Goal: Task Accomplishment & Management: Complete application form

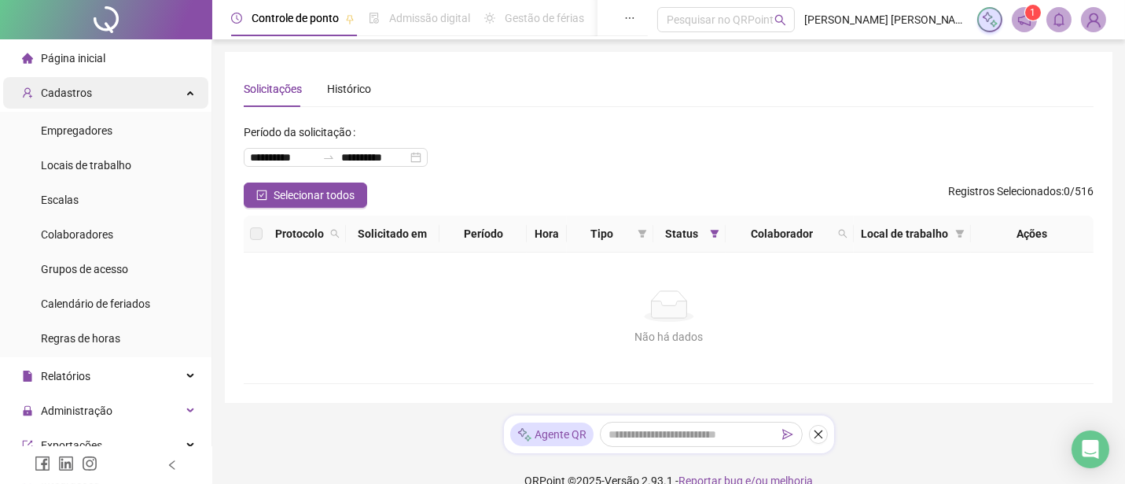
click at [61, 96] on span "Cadastros" at bounding box center [66, 93] width 51 height 13
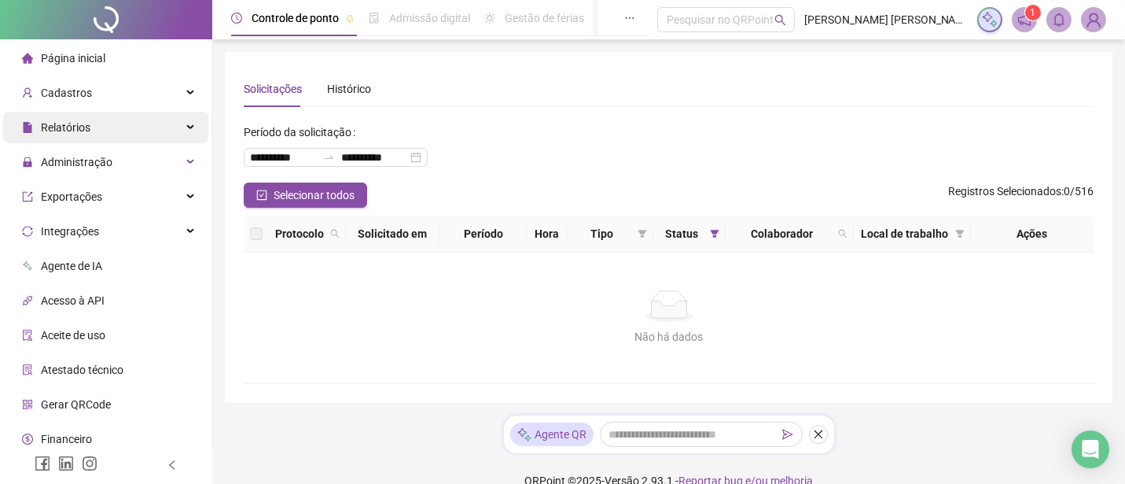
drag, startPoint x: 56, startPoint y: 87, endPoint x: 60, endPoint y: 132, distance: 45.0
click at [53, 87] on span "Cadastros" at bounding box center [66, 93] width 51 height 13
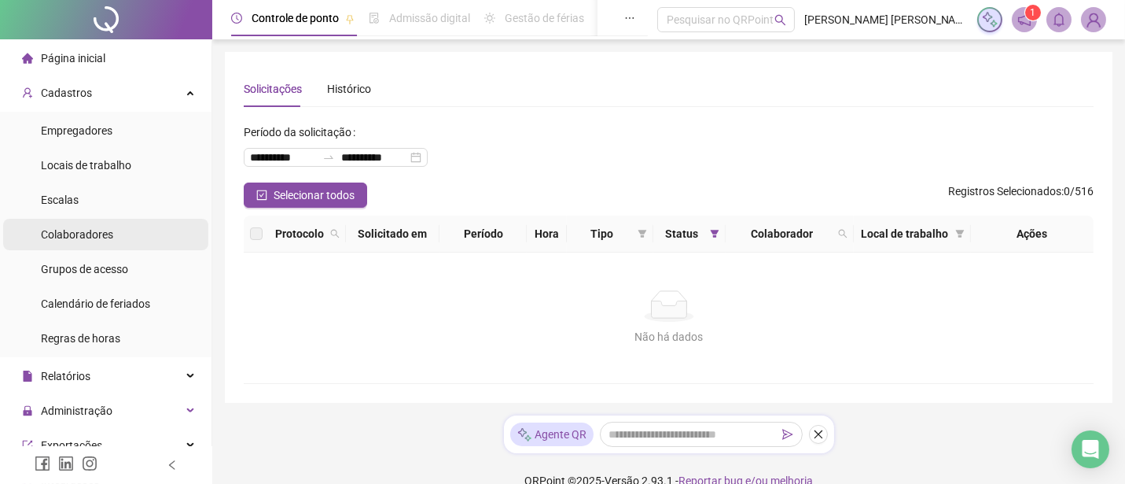
click at [97, 238] on span "Colaboradores" at bounding box center [77, 234] width 72 height 13
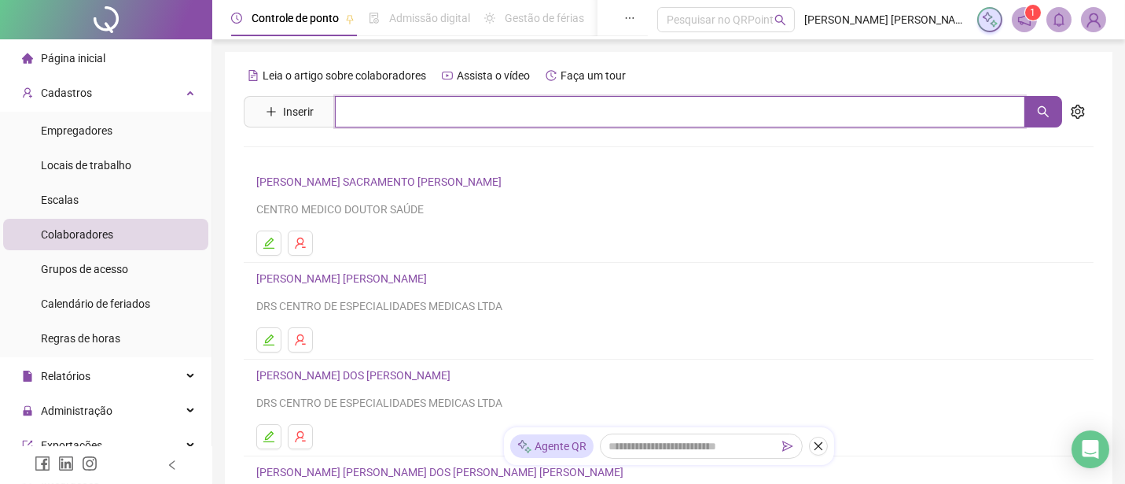
click at [335, 119] on input "text" at bounding box center [680, 111] width 691 height 31
type input "***"
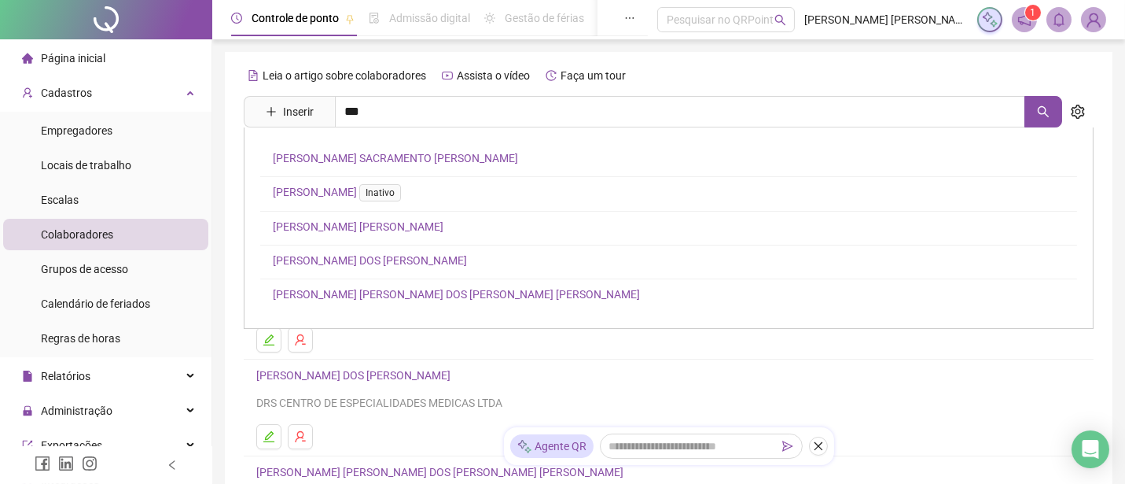
click at [362, 230] on link "[PERSON_NAME] [PERSON_NAME]" at bounding box center [358, 226] width 171 height 13
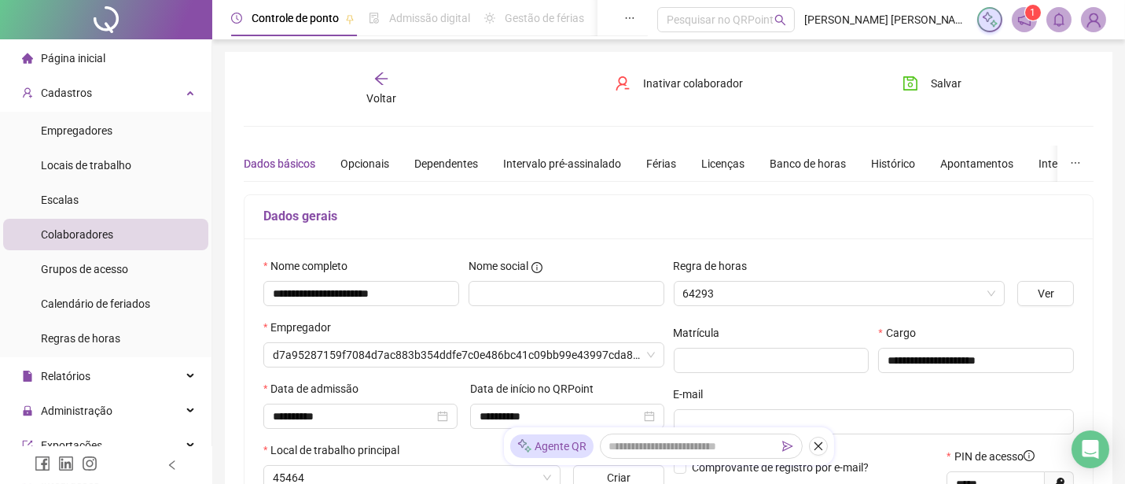
type input "**********"
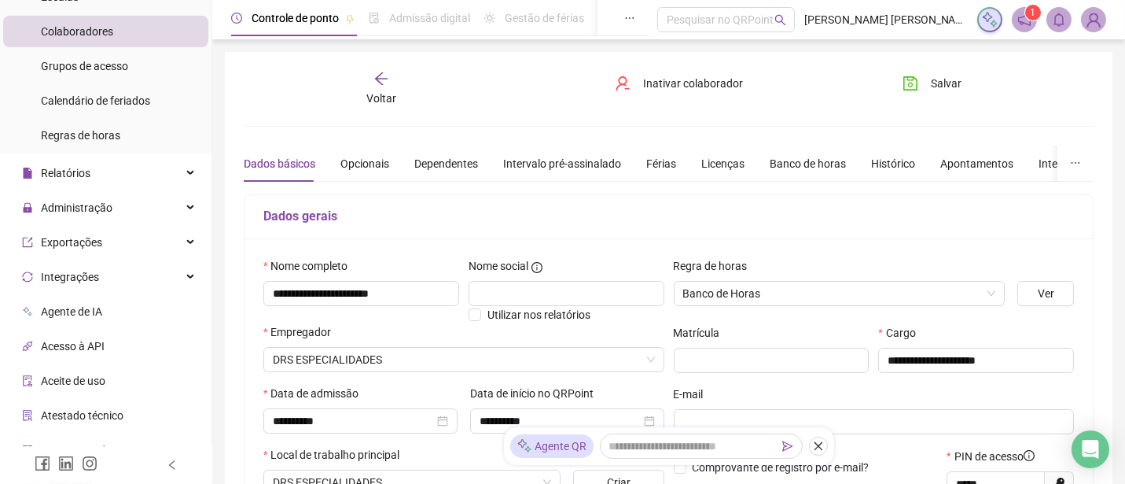
scroll to position [291, 0]
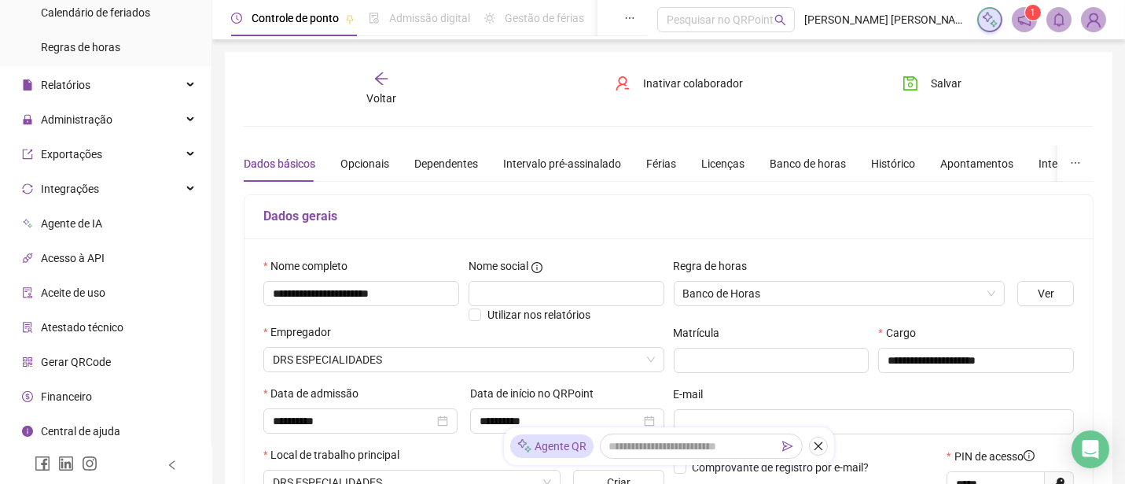
click at [57, 367] on span "Gerar QRCode" at bounding box center [76, 361] width 70 height 13
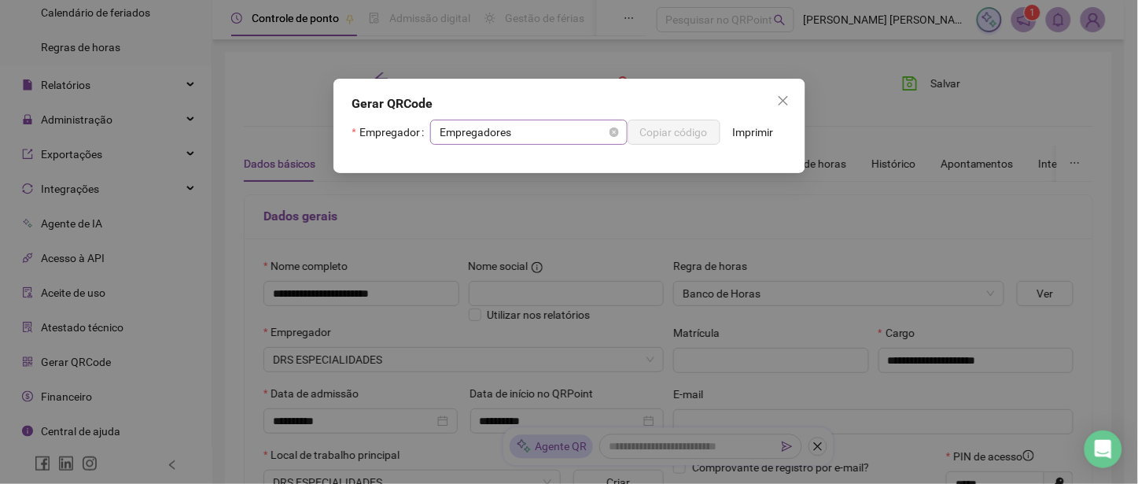
click at [580, 138] on span "Empregadores" at bounding box center [529, 132] width 179 height 24
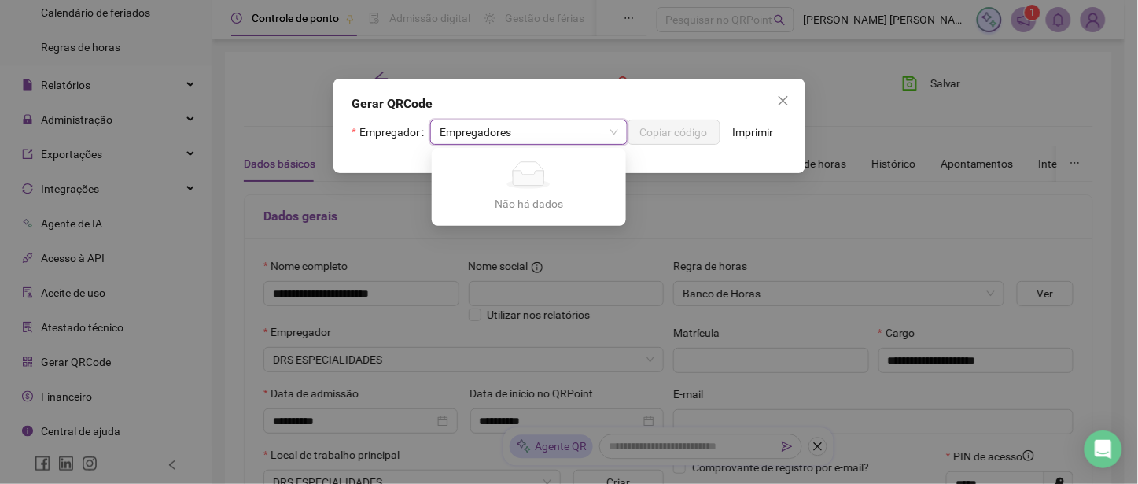
drag, startPoint x: 507, startPoint y: 128, endPoint x: 646, endPoint y: 140, distance: 139.7
click at [519, 128] on span "Empregadores" at bounding box center [529, 132] width 179 height 24
click at [536, 136] on span "Empregadores" at bounding box center [529, 132] width 179 height 24
drag, startPoint x: 536, startPoint y: 136, endPoint x: 691, endPoint y: 129, distance: 155.1
click at [544, 136] on span "Empregadores" at bounding box center [529, 132] width 179 height 24
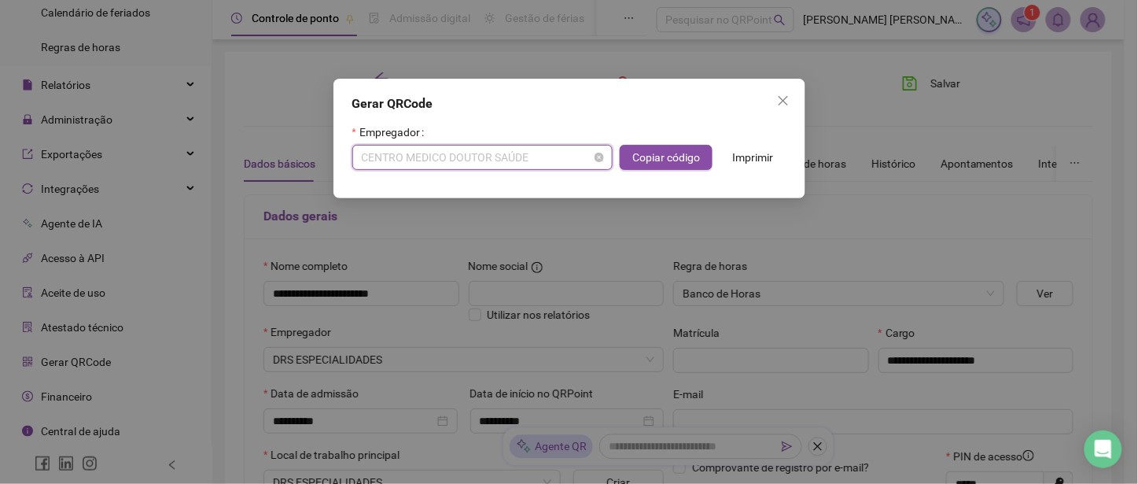
click at [551, 155] on span "CENTRO MEDICO DOUTOR SAÚDE" at bounding box center [482, 157] width 241 height 24
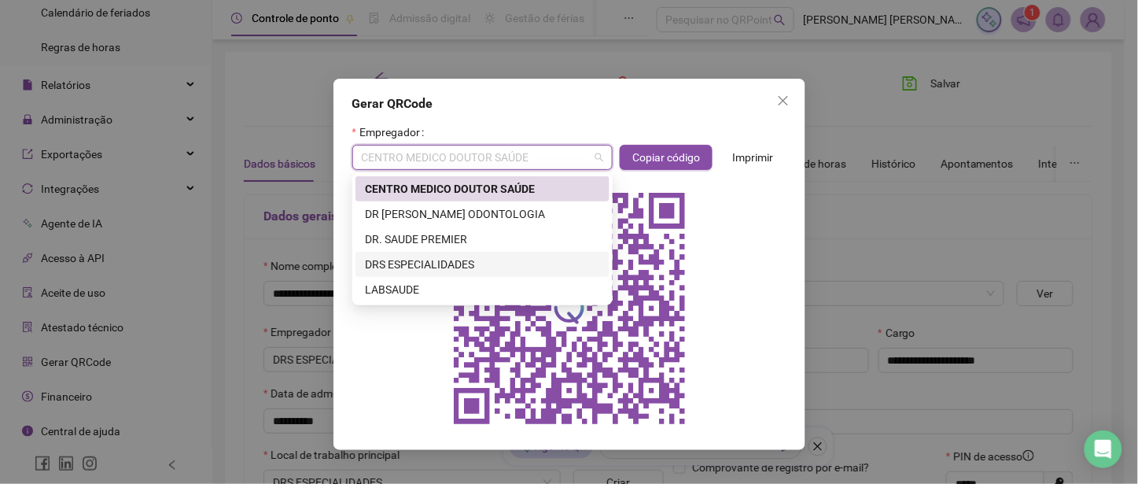
click at [422, 260] on div "DRS ESPECIALIDADES" at bounding box center [482, 264] width 235 height 17
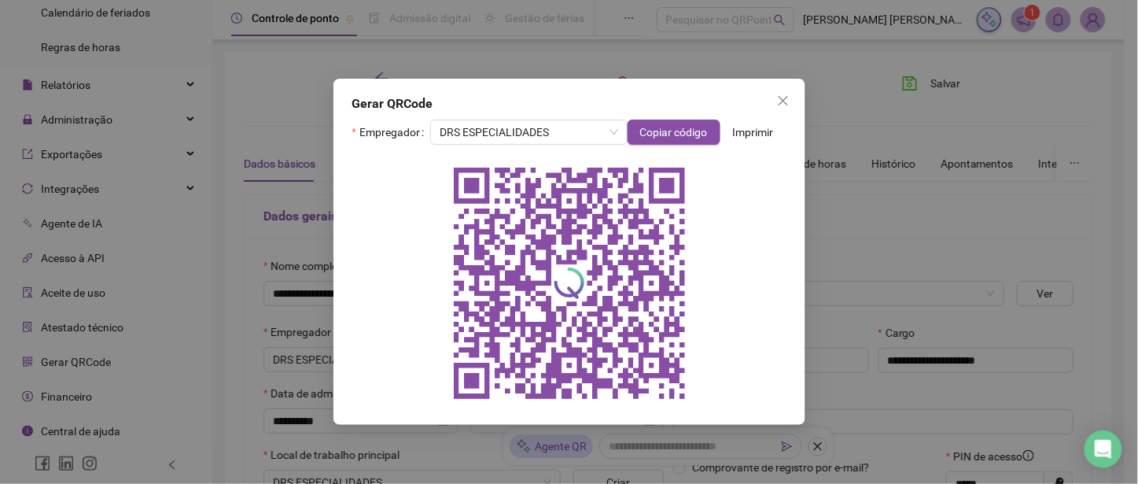
click at [731, 245] on div at bounding box center [569, 283] width 434 height 252
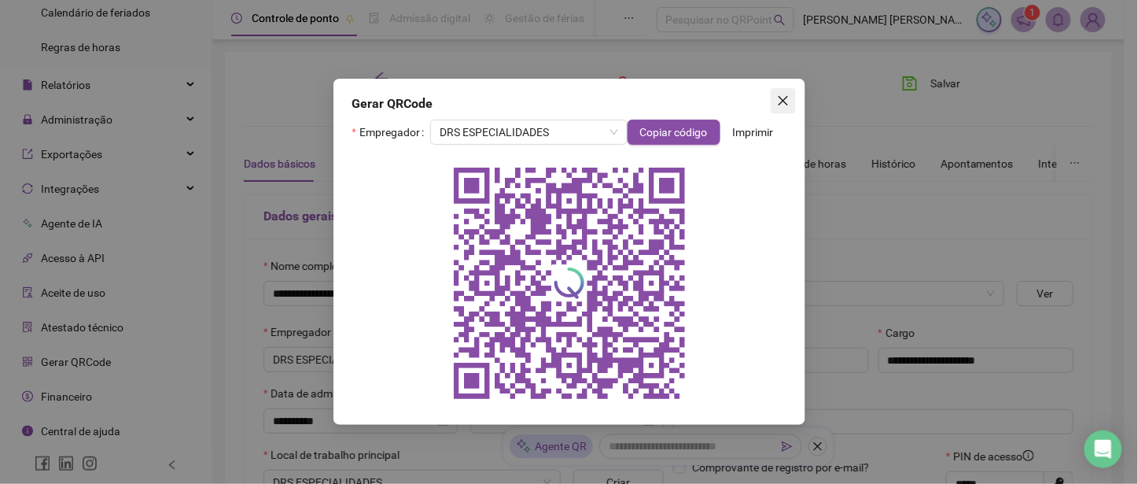
click at [786, 105] on icon "close" at bounding box center [783, 100] width 13 height 13
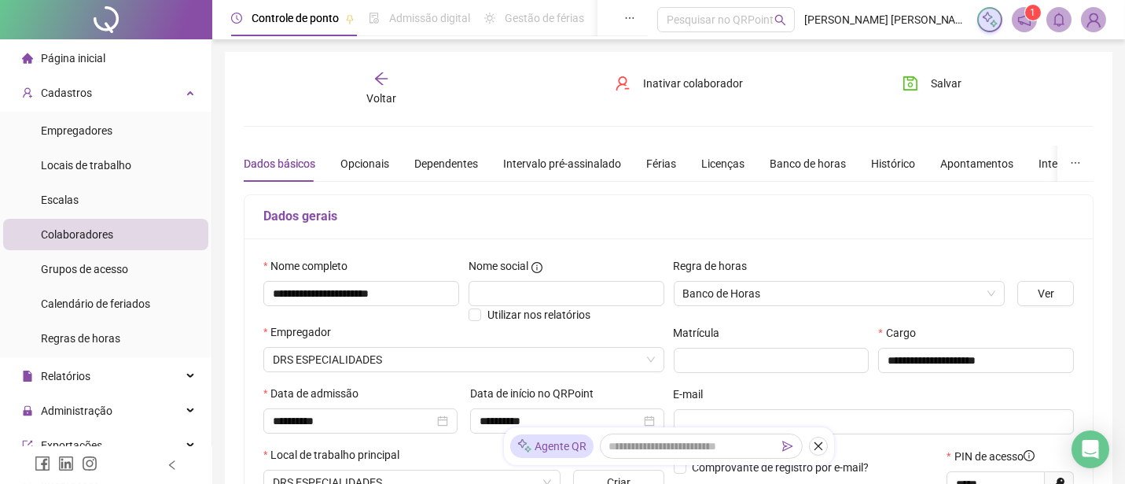
scroll to position [291, 0]
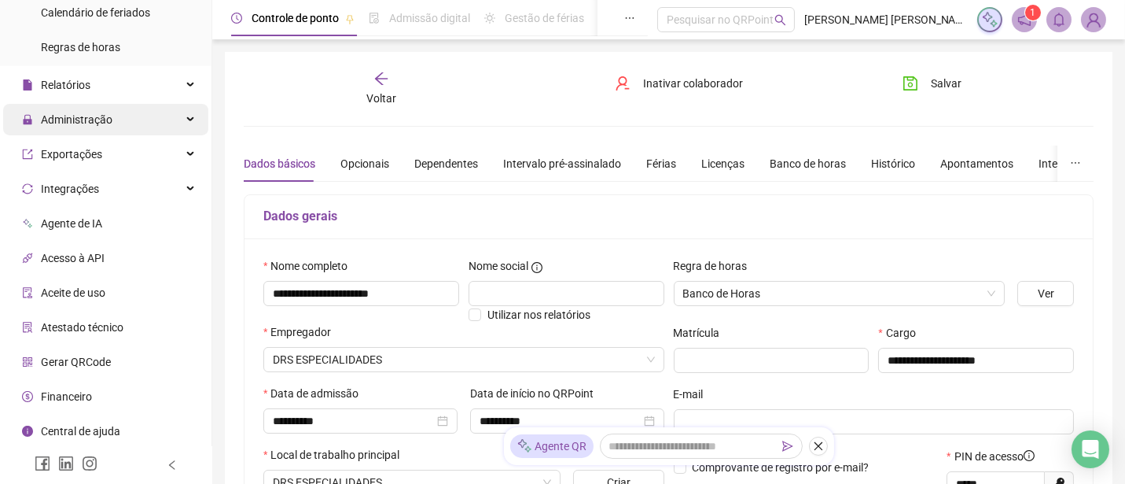
click at [79, 116] on span "Administração" at bounding box center [77, 119] width 72 height 13
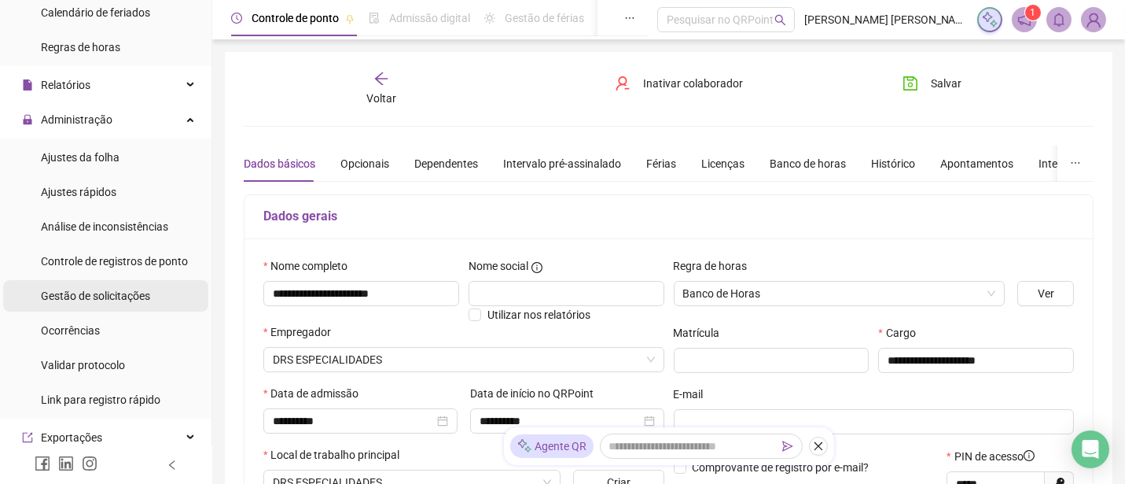
click at [126, 294] on span "Gestão de solicitações" at bounding box center [95, 295] width 109 height 13
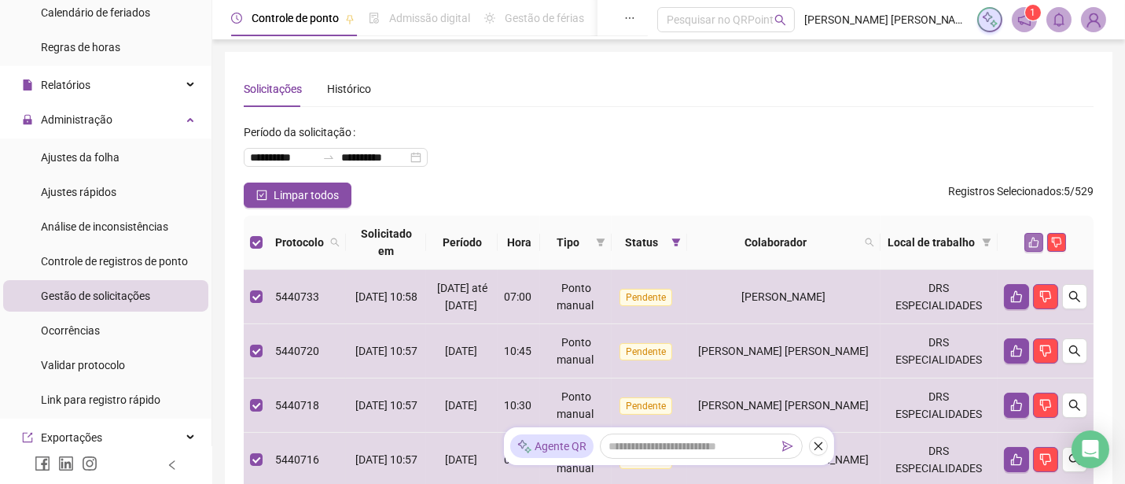
click at [1032, 237] on icon "like" at bounding box center [1034, 242] width 11 height 11
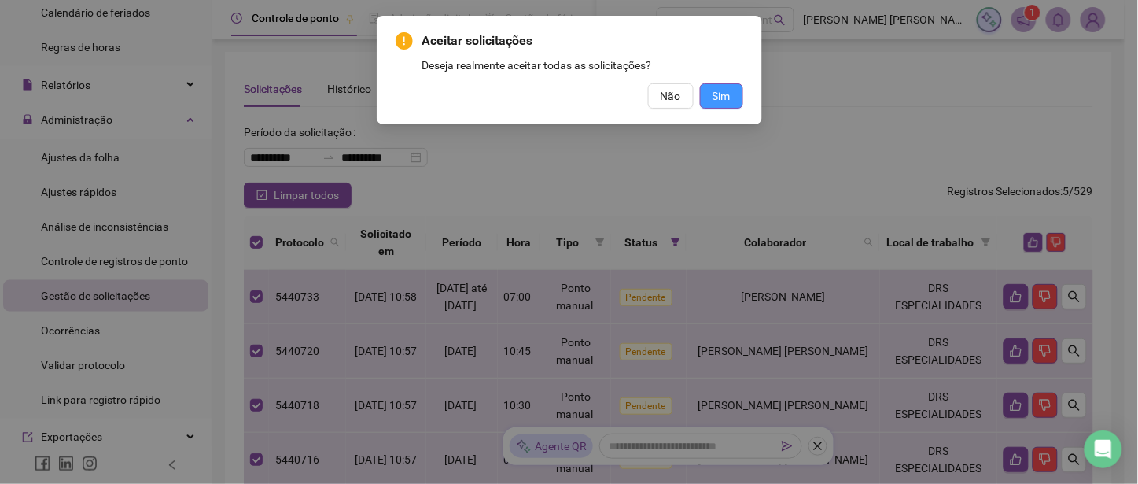
click at [729, 99] on span "Sim" at bounding box center [722, 95] width 18 height 17
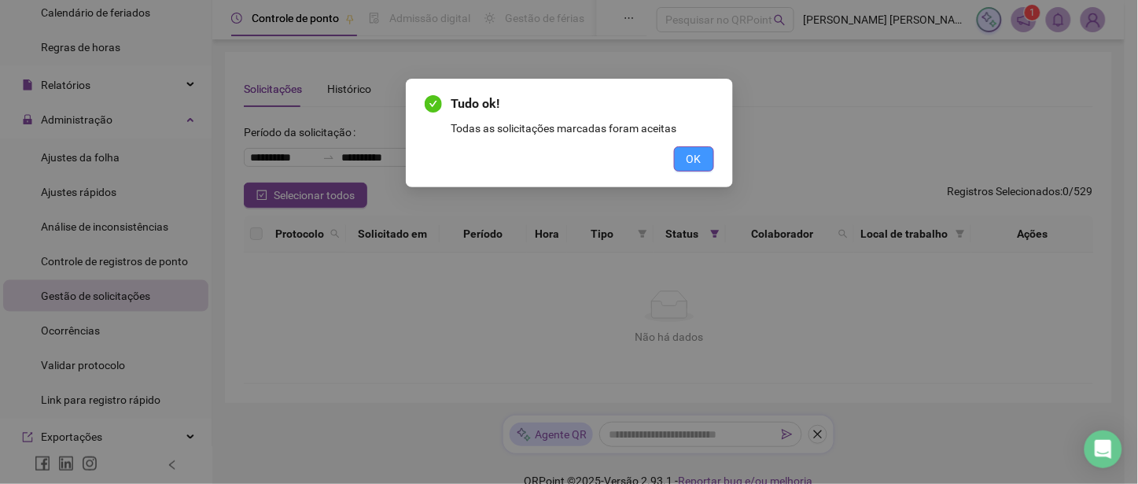
click at [683, 152] on button "OK" at bounding box center [694, 158] width 40 height 25
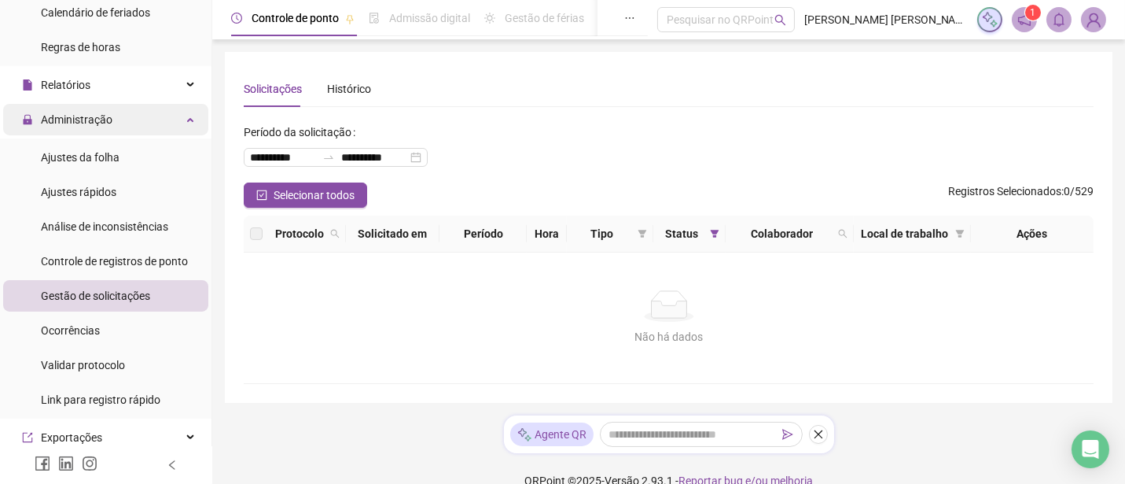
click at [80, 115] on span "Administração" at bounding box center [77, 119] width 72 height 13
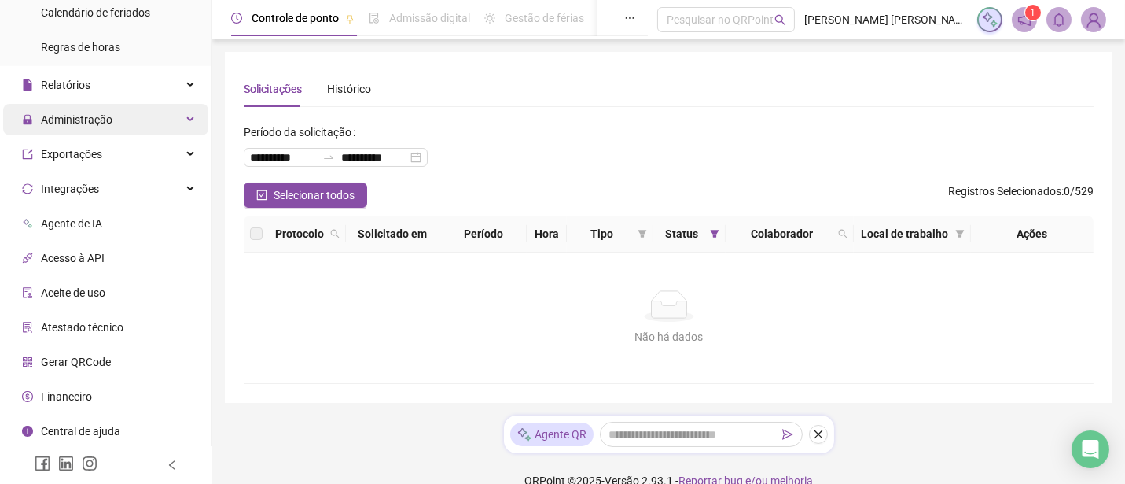
click at [80, 115] on span "Administração" at bounding box center [77, 119] width 72 height 13
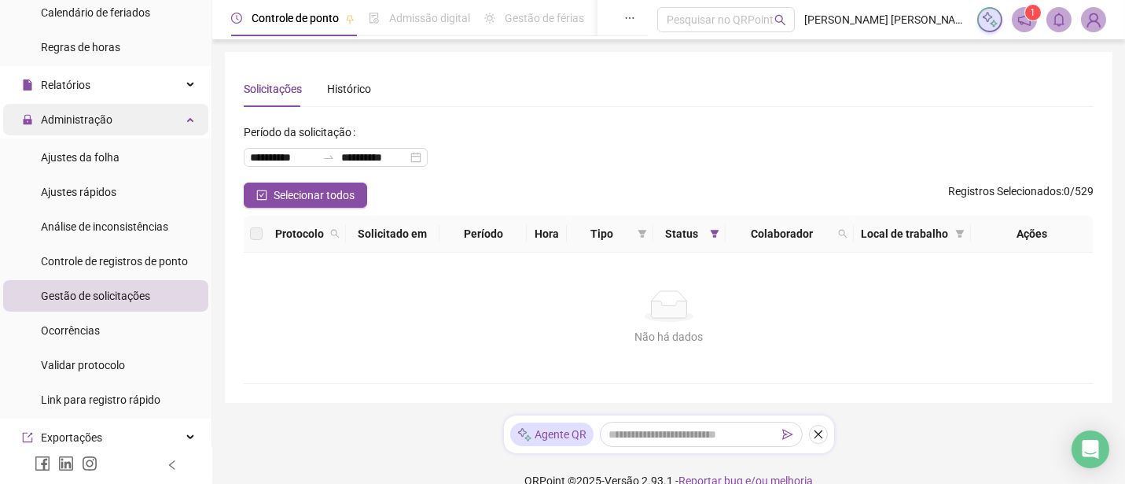
click at [79, 119] on span "Administração" at bounding box center [77, 119] width 72 height 13
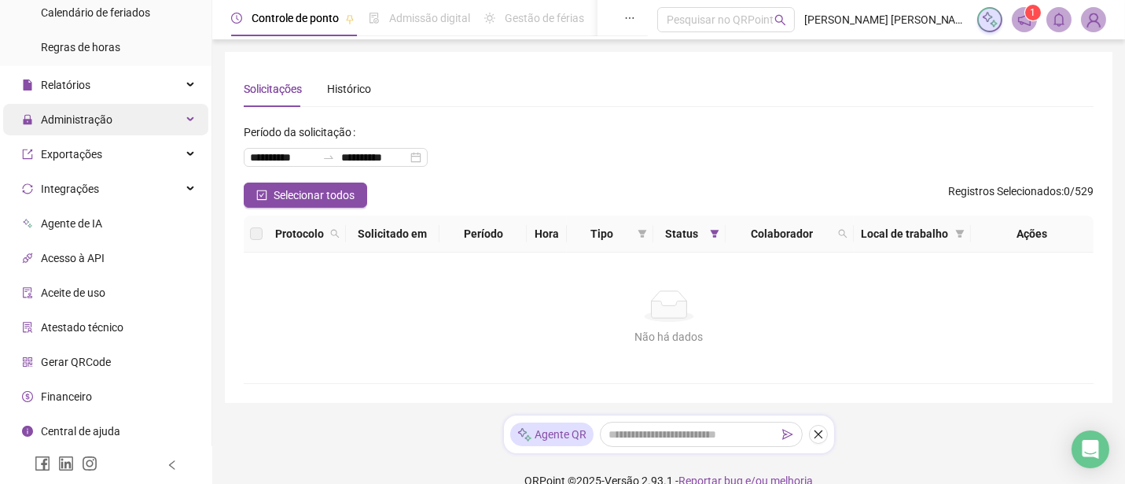
click at [72, 118] on span "Administração" at bounding box center [77, 119] width 72 height 13
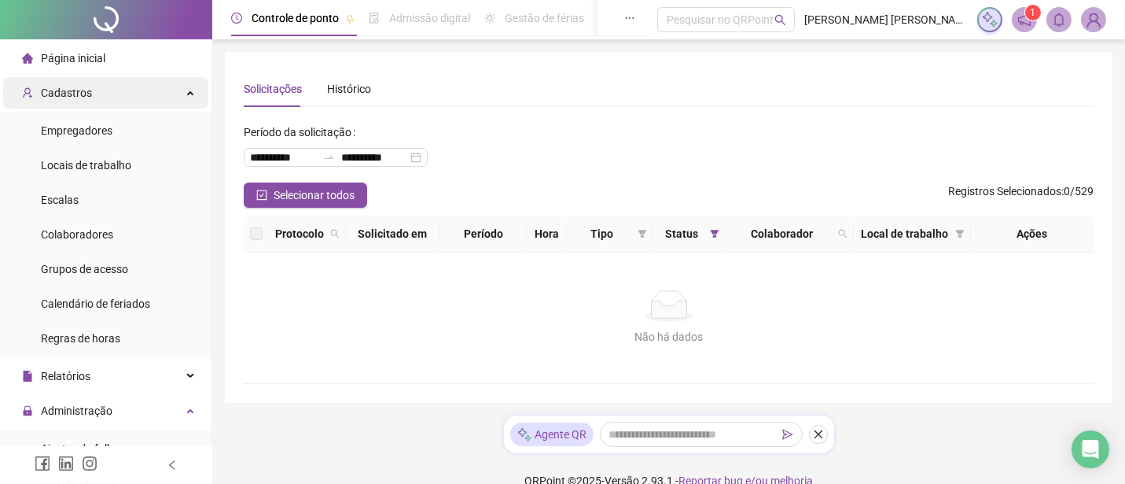
click at [68, 87] on span "Cadastros" at bounding box center [66, 93] width 51 height 13
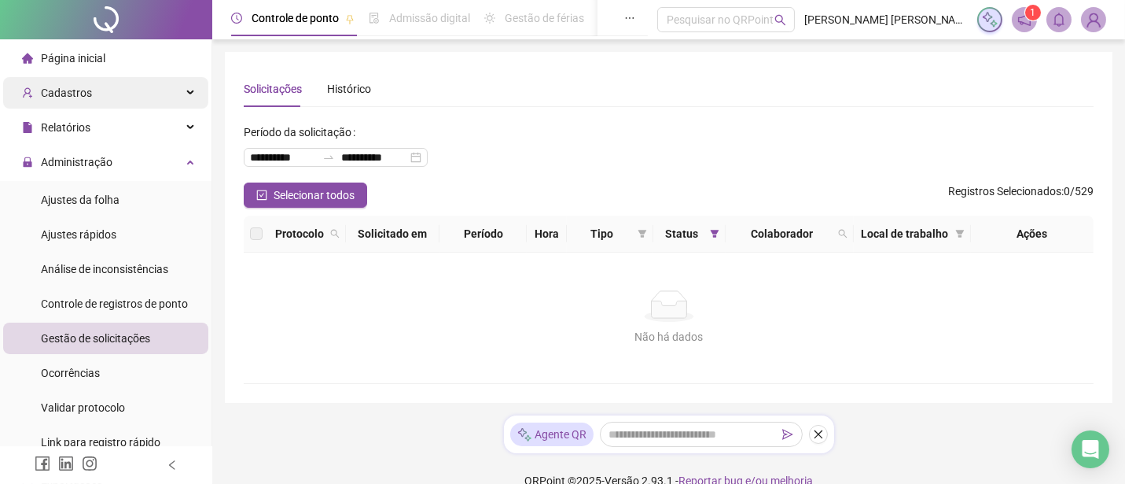
click at [80, 90] on span "Cadastros" at bounding box center [66, 93] width 51 height 13
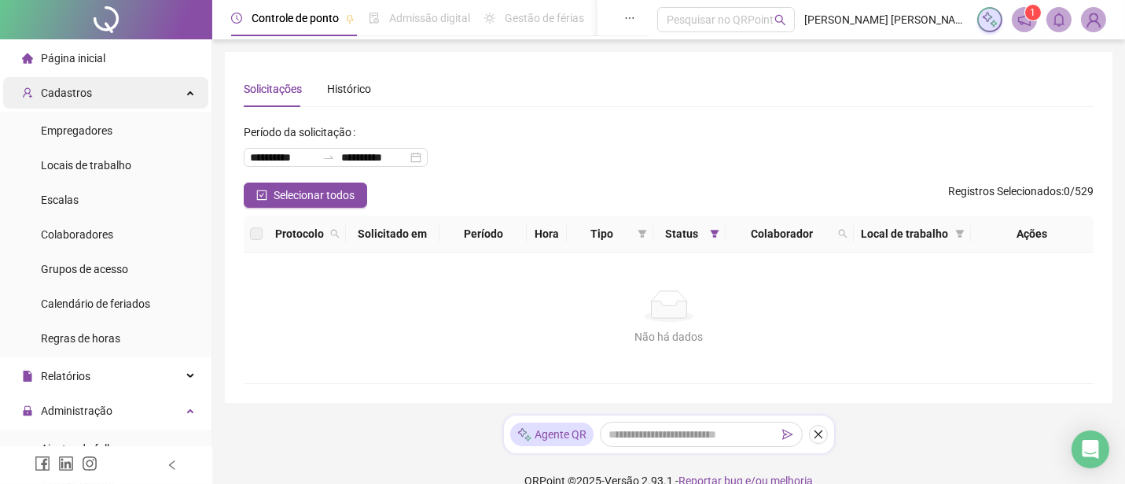
click at [66, 90] on span "Cadastros" at bounding box center [66, 93] width 51 height 13
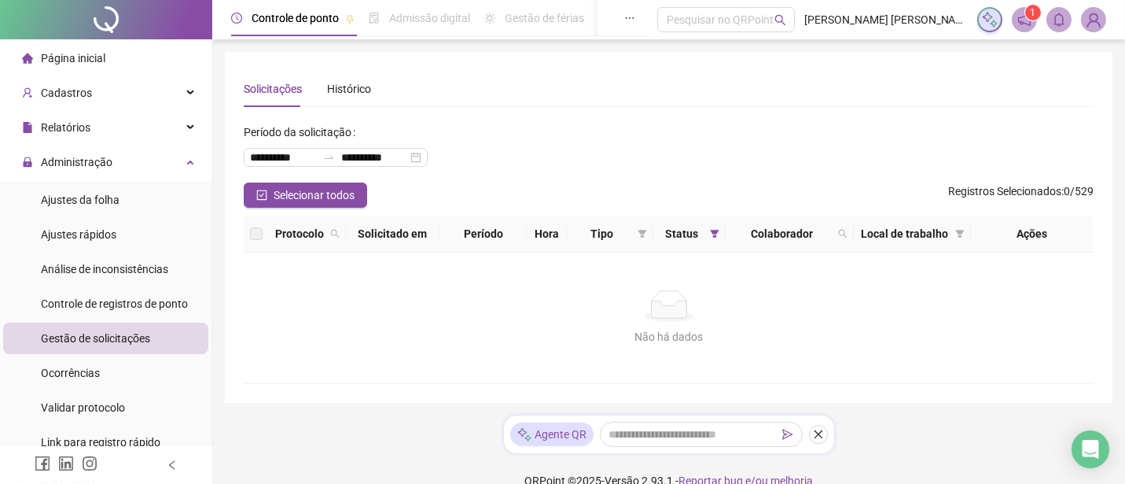
click at [89, 57] on span "Página inicial" at bounding box center [73, 58] width 64 height 13
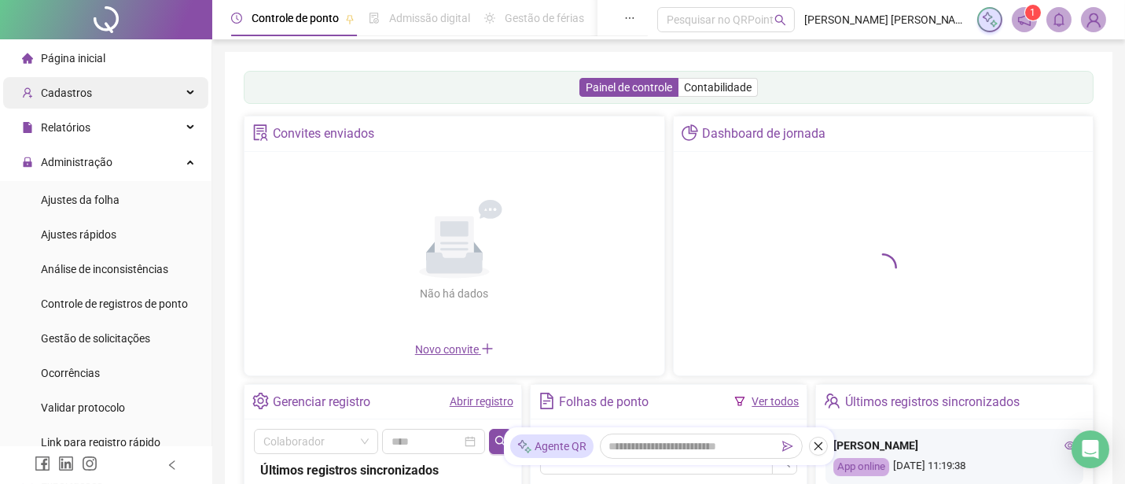
click at [74, 87] on span "Cadastros" at bounding box center [66, 93] width 51 height 13
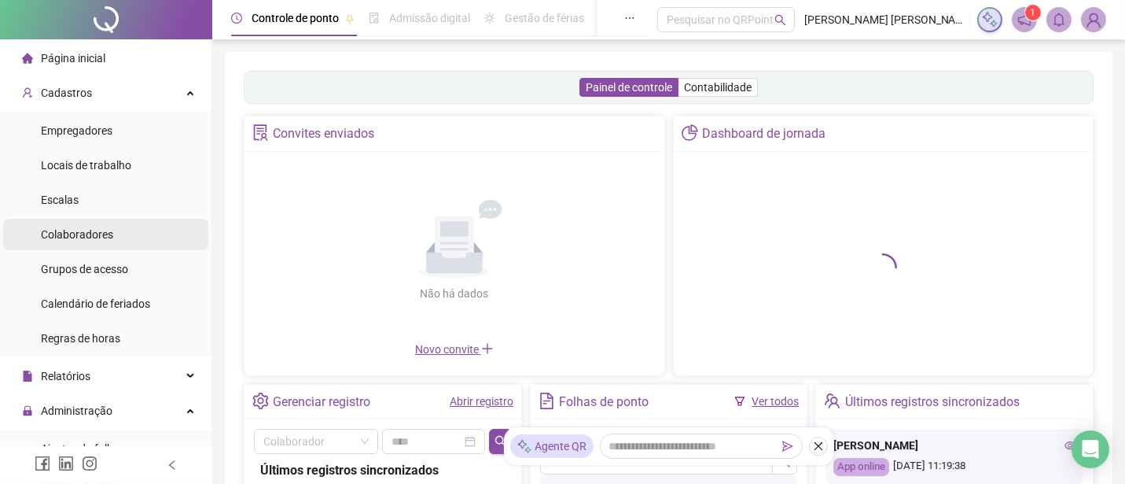
click at [79, 228] on span "Colaboradores" at bounding box center [77, 234] width 72 height 13
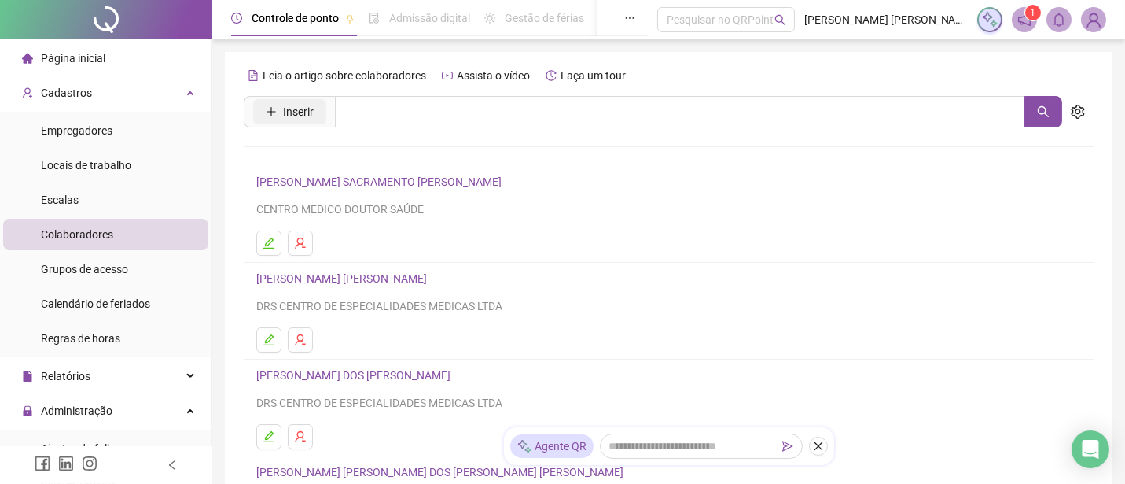
click at [311, 112] on span "Inserir" at bounding box center [298, 111] width 31 height 17
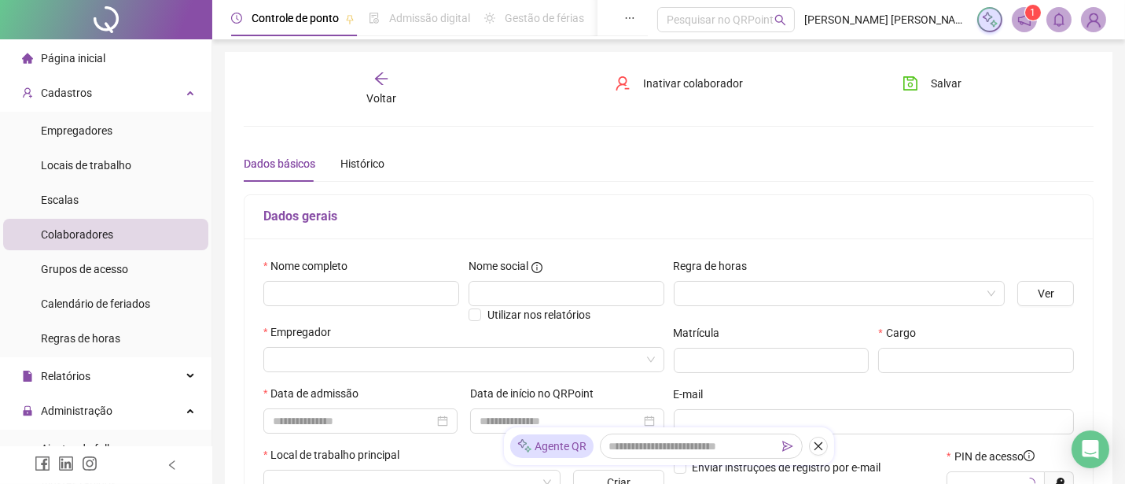
type input "*****"
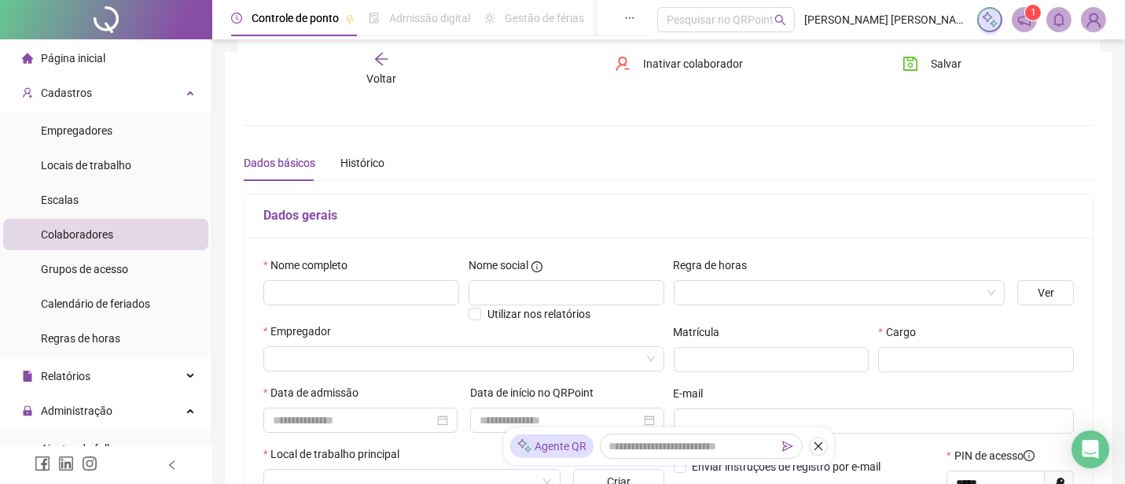
scroll to position [87, 0]
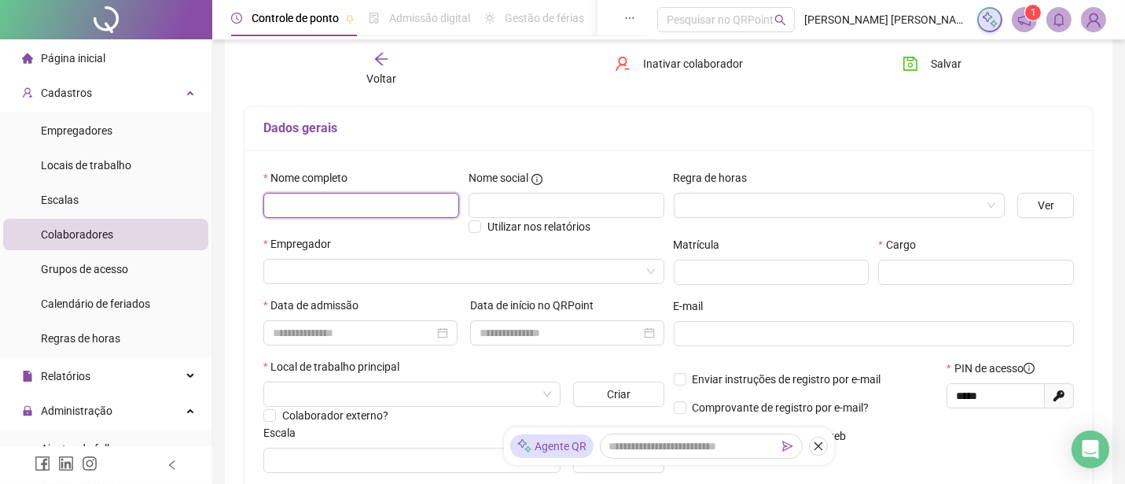
click at [325, 210] on input "text" at bounding box center [361, 205] width 196 height 25
type input "**********"
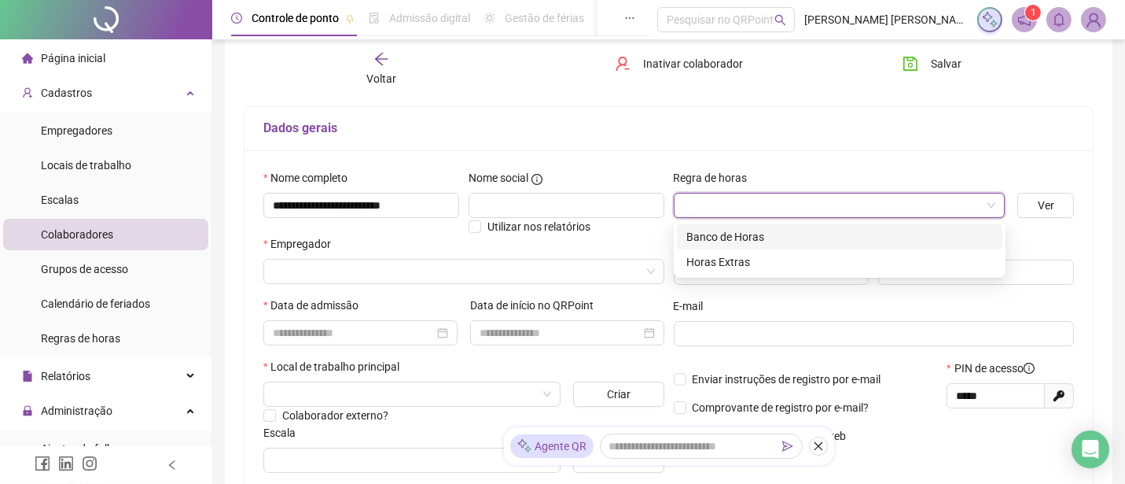
click at [808, 201] on input "search" at bounding box center [832, 205] width 299 height 24
drag, startPoint x: 733, startPoint y: 238, endPoint x: 734, endPoint y: 250, distance: 11.8
click at [733, 239] on div "Banco de Horas" at bounding box center [840, 236] width 307 height 17
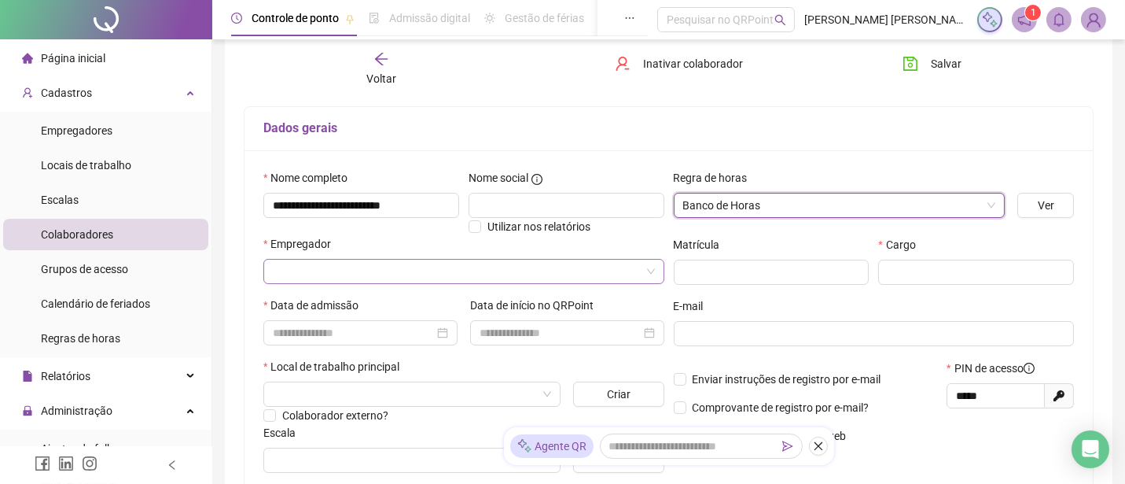
click at [414, 277] on input "search" at bounding box center [457, 272] width 368 height 24
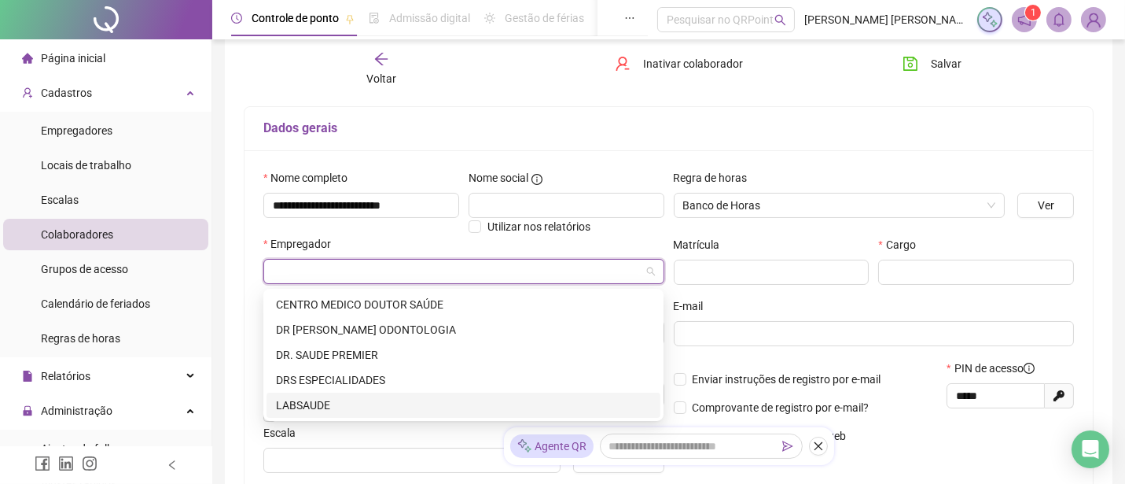
click at [319, 401] on div "LABSAUDE" at bounding box center [463, 404] width 375 height 17
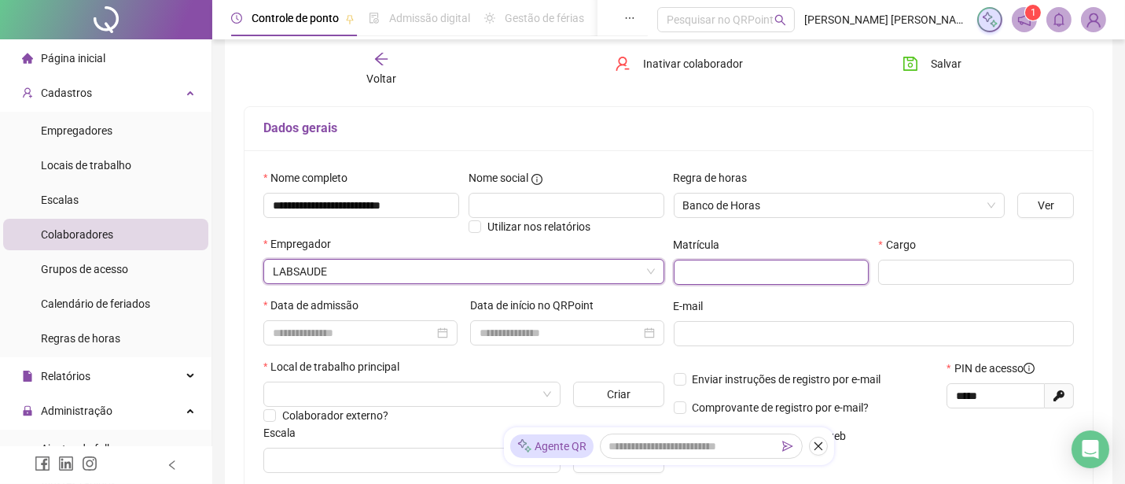
click at [720, 269] on input "text" at bounding box center [772, 272] width 196 height 25
click at [904, 277] on input "text" at bounding box center [977, 272] width 196 height 25
type input "**********"
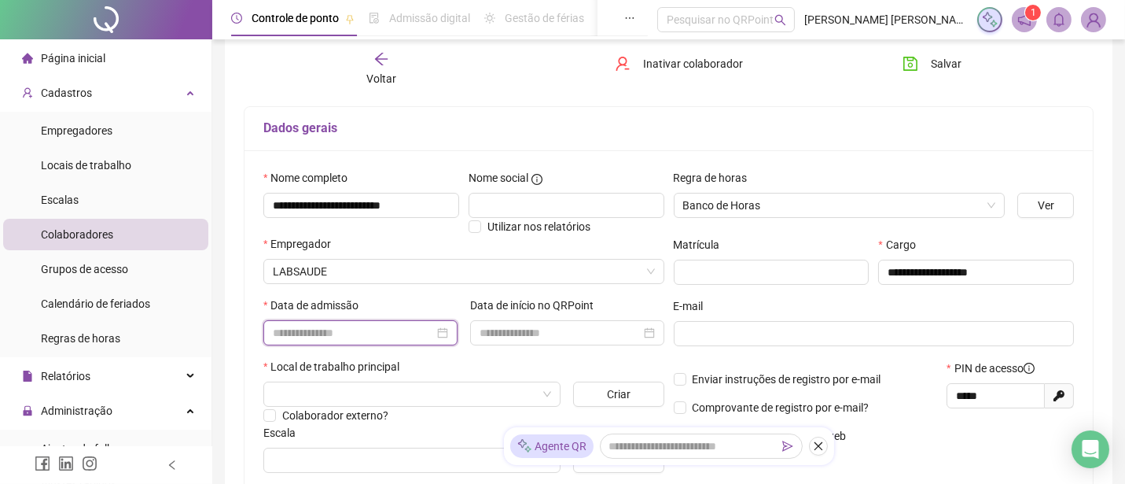
click at [396, 341] on input at bounding box center [353, 332] width 161 height 17
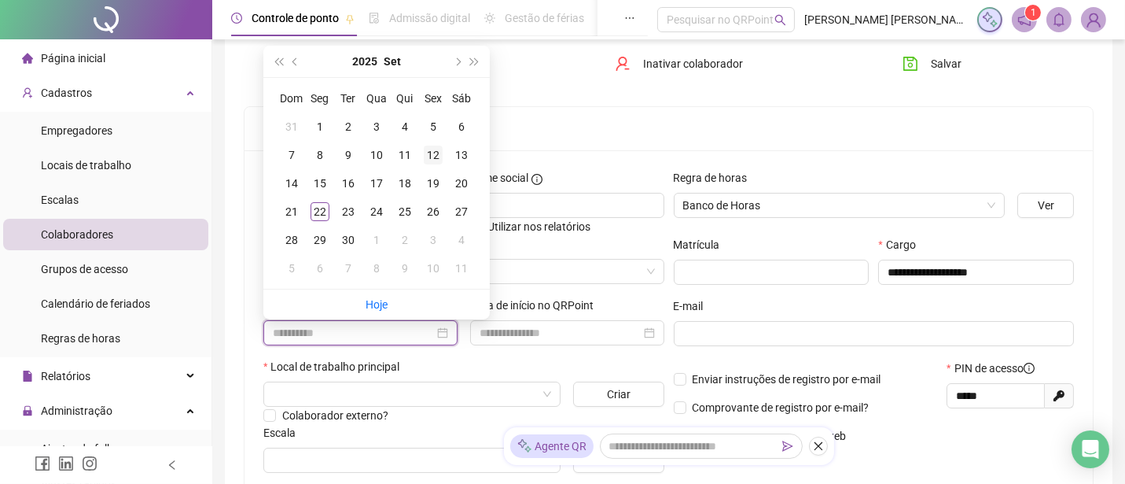
type input "**********"
click at [433, 155] on div "12" at bounding box center [433, 154] width 19 height 19
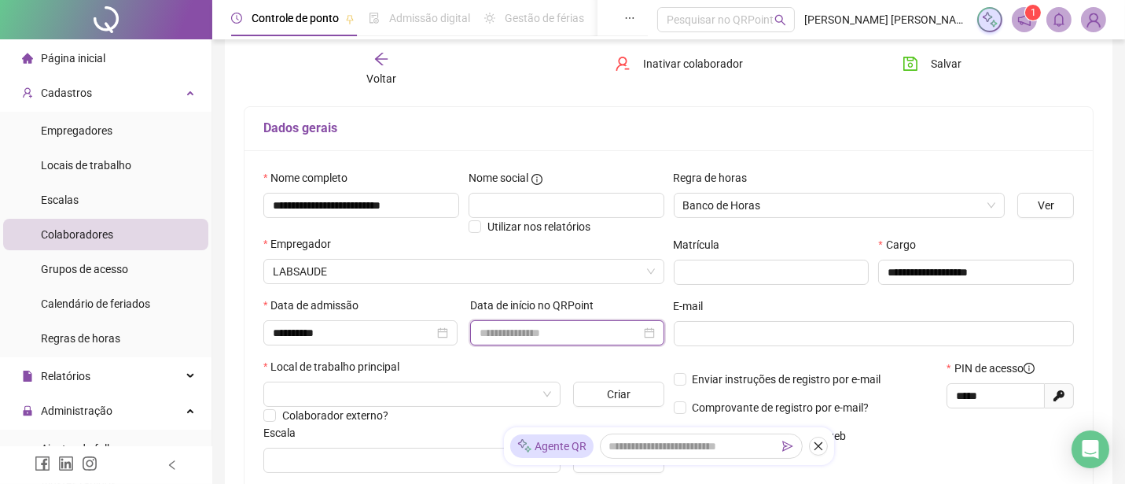
click at [504, 332] on input at bounding box center [560, 332] width 161 height 17
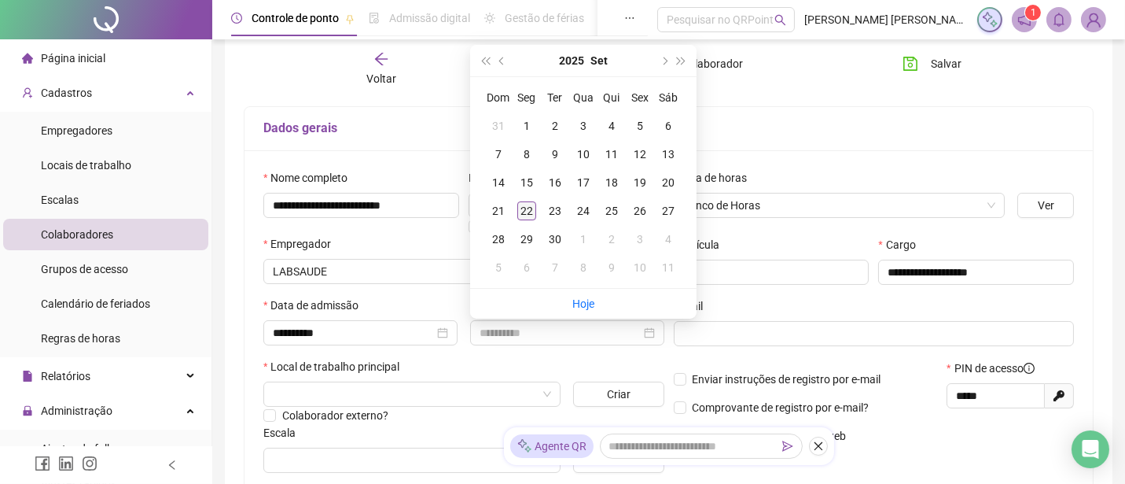
click at [531, 208] on div "22" at bounding box center [527, 210] width 19 height 19
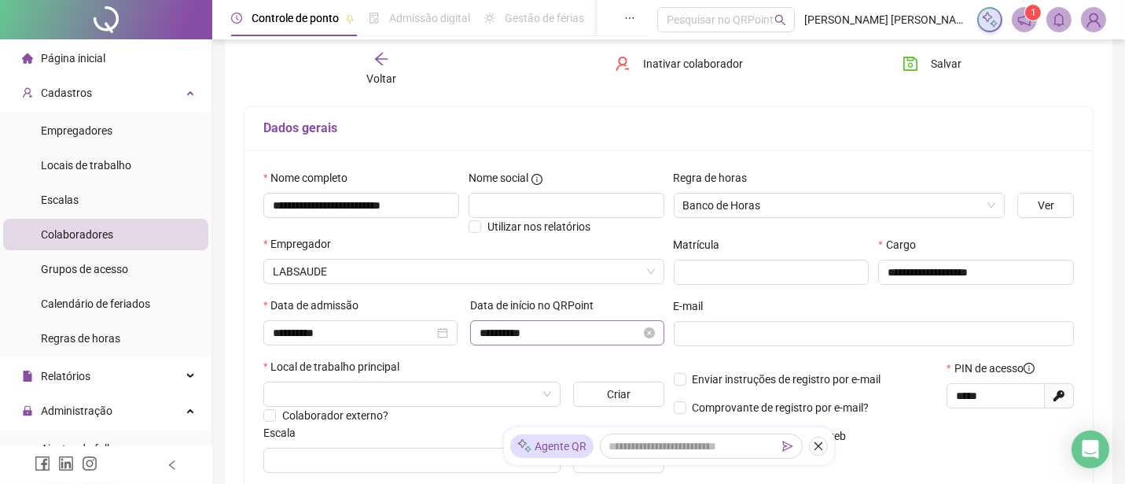
click at [544, 342] on div "**********" at bounding box center [567, 332] width 194 height 25
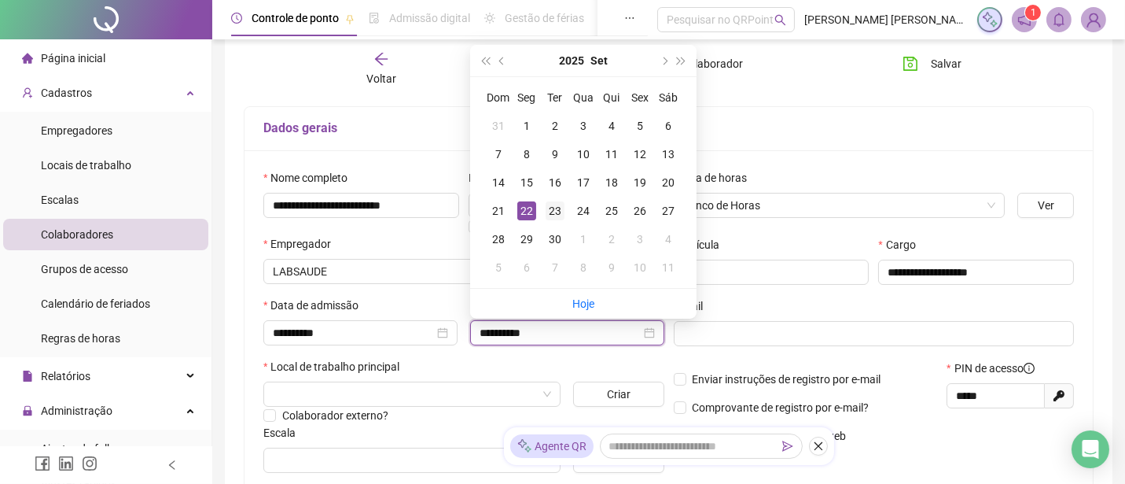
type input "**********"
click at [551, 209] on div "23" at bounding box center [555, 210] width 19 height 19
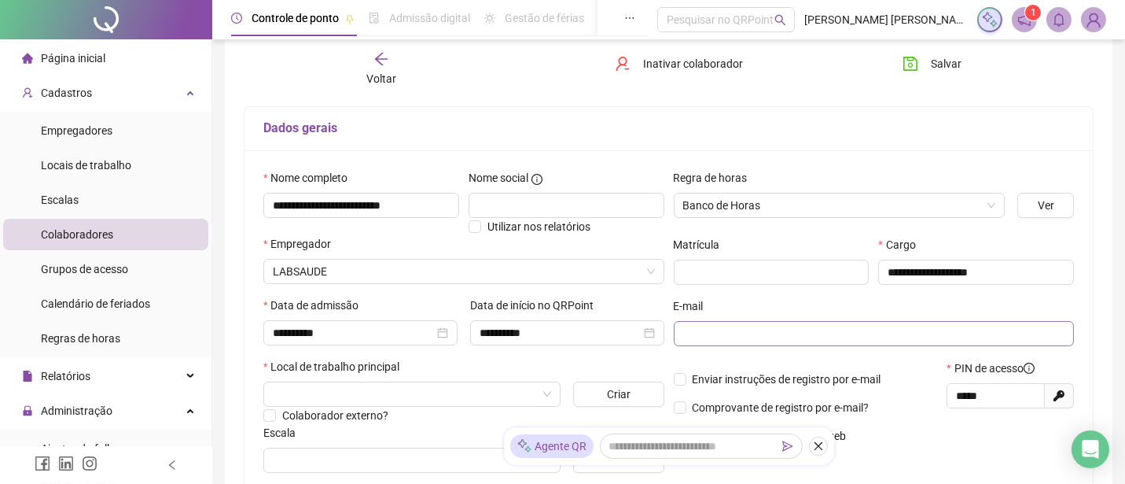
scroll to position [175, 0]
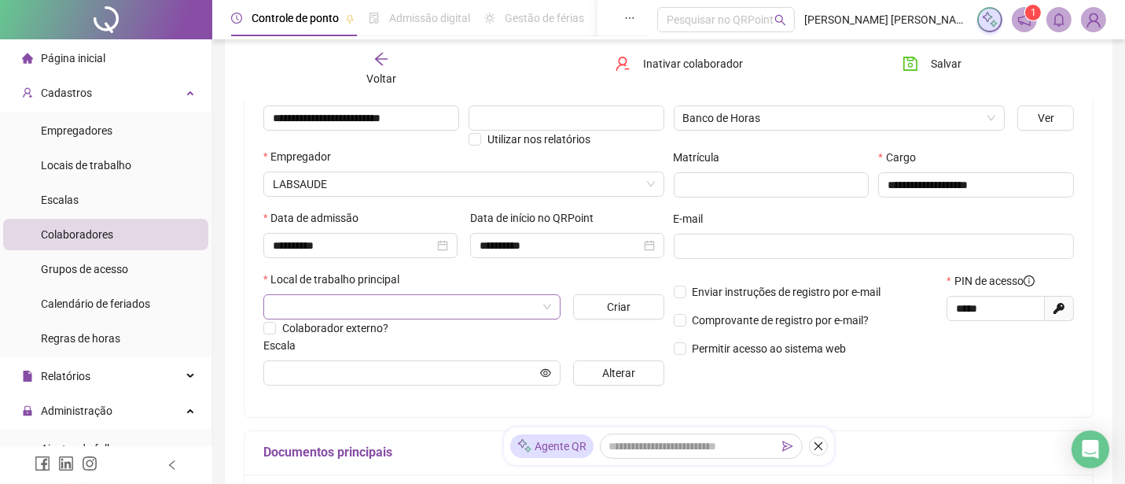
click at [449, 310] on input "search" at bounding box center [405, 307] width 264 height 24
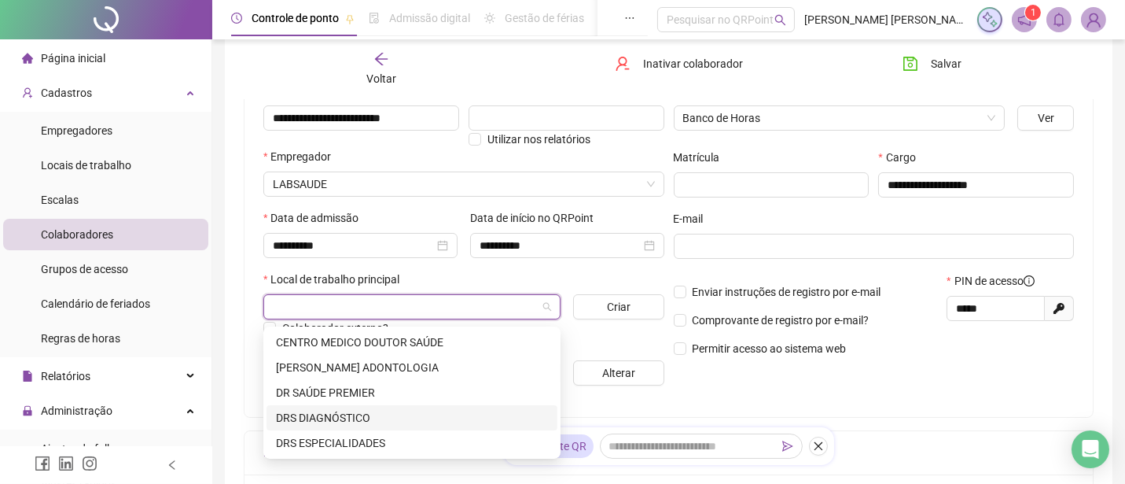
click at [355, 412] on div "DRS DIAGNÓSTICO" at bounding box center [412, 417] width 272 height 17
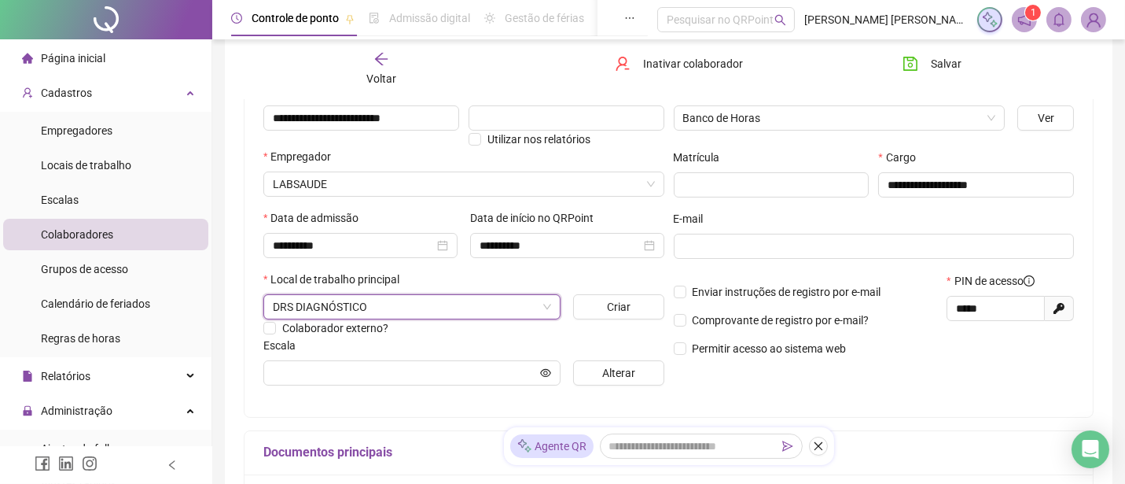
scroll to position [262, 0]
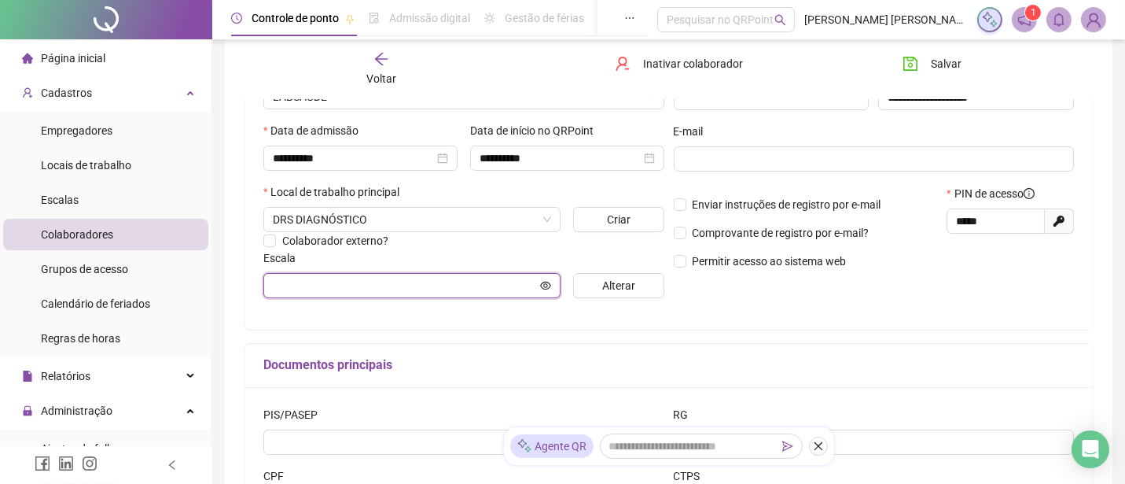
click at [418, 284] on input "text" at bounding box center [405, 285] width 264 height 17
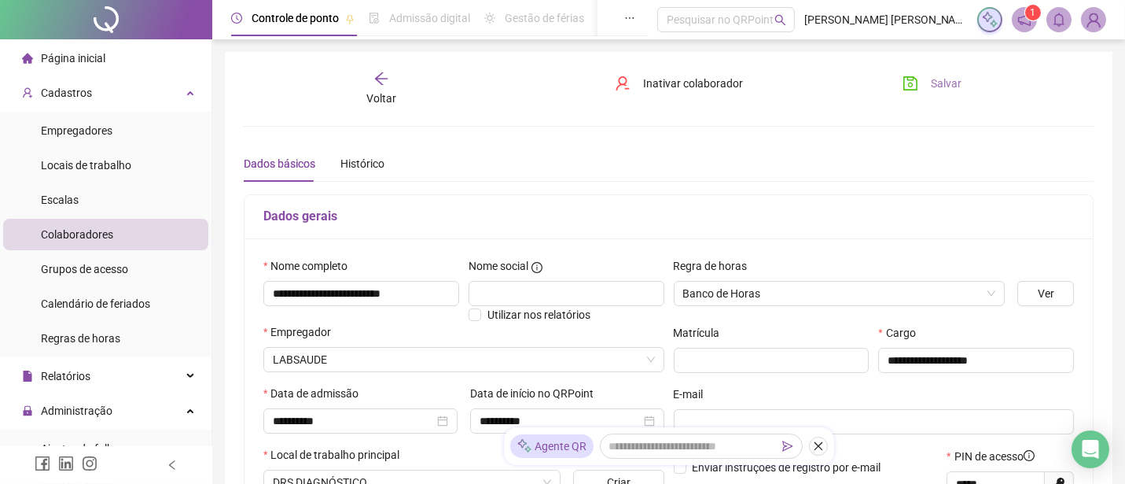
click at [962, 83] on button "Salvar" at bounding box center [932, 83] width 83 height 25
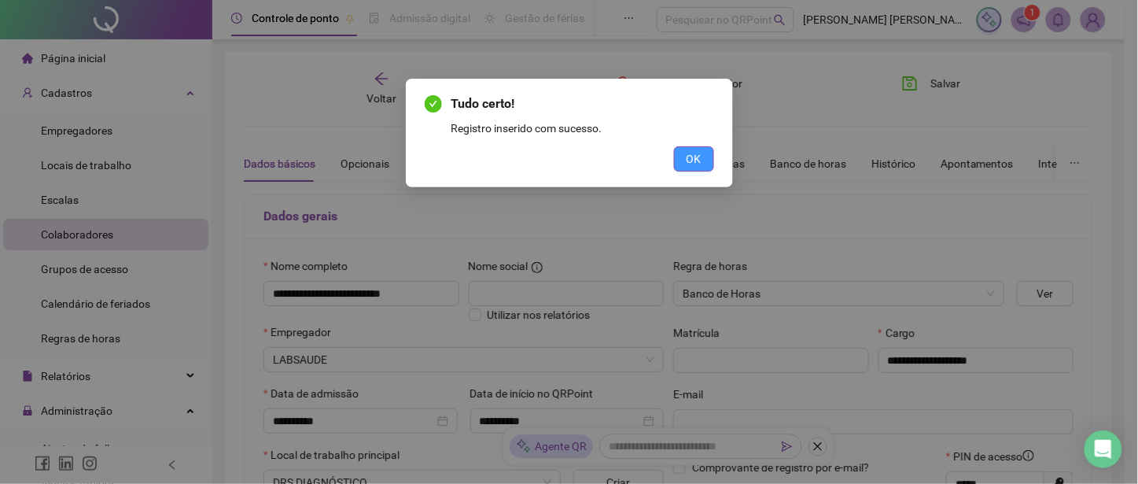
click at [695, 156] on span "OK" at bounding box center [694, 158] width 15 height 17
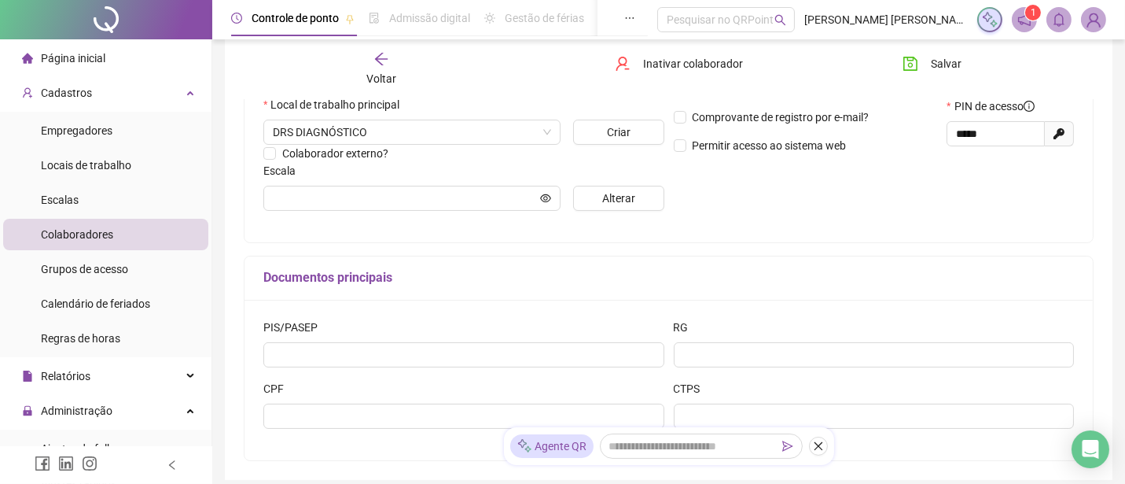
scroll to position [175, 0]
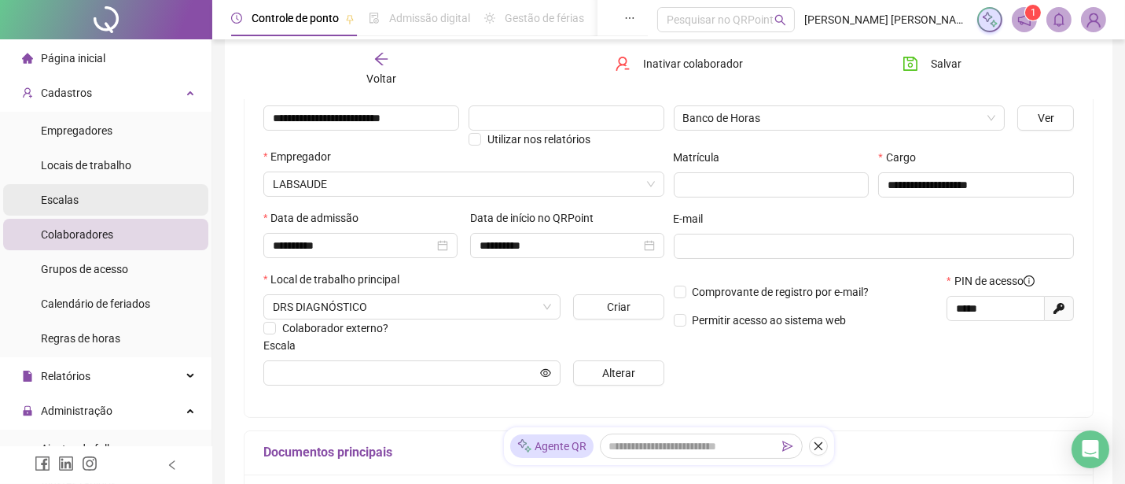
click at [71, 197] on span "Escalas" at bounding box center [60, 199] width 38 height 13
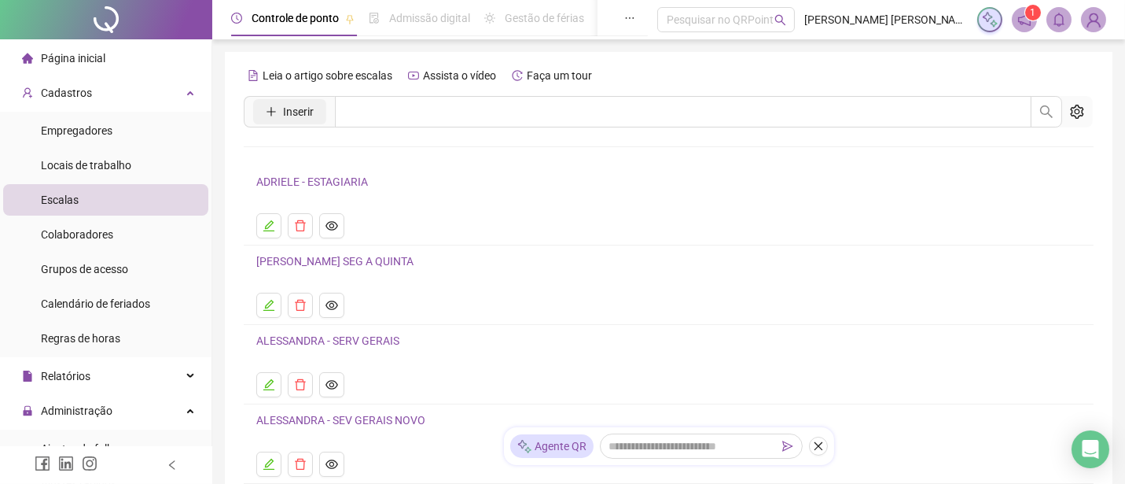
click at [301, 109] on span "Inserir" at bounding box center [298, 111] width 31 height 17
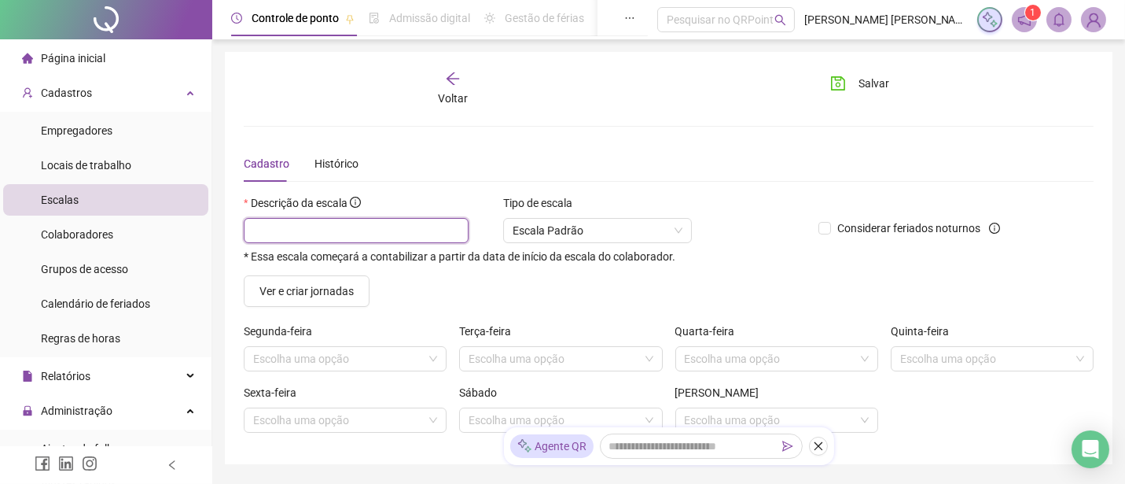
click at [327, 234] on input "text" at bounding box center [356, 230] width 225 height 25
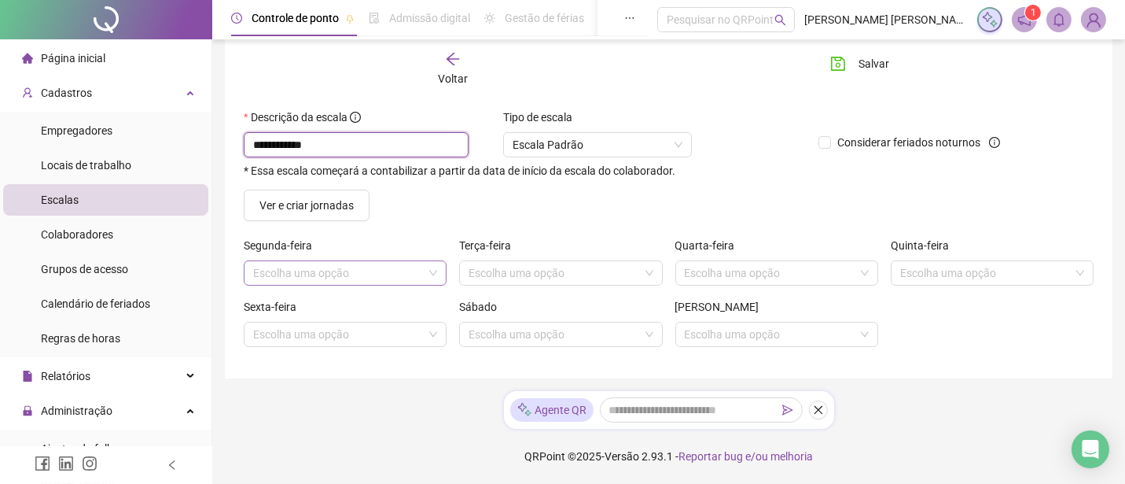
type input "**********"
click at [359, 274] on input "search" at bounding box center [338, 273] width 170 height 24
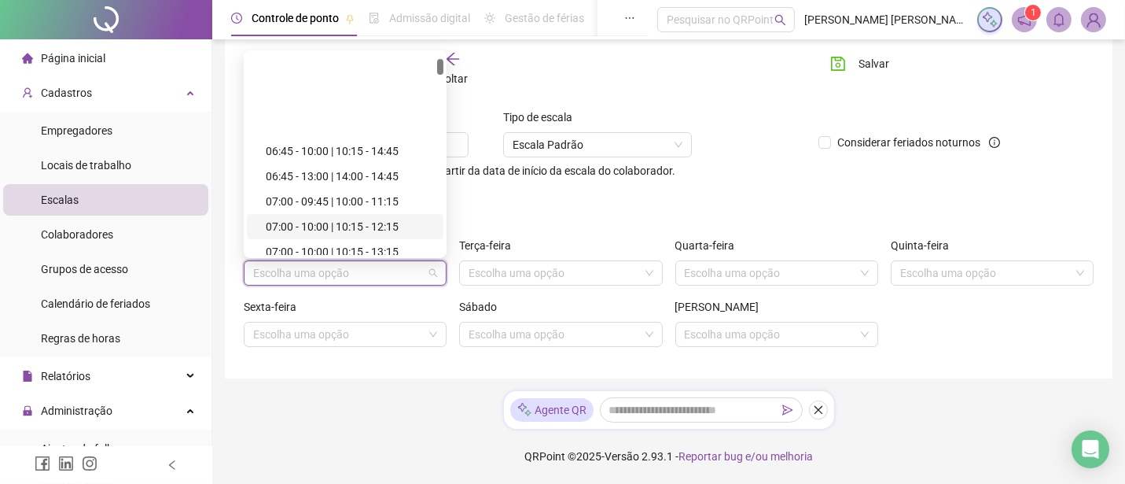
scroll to position [262, 0]
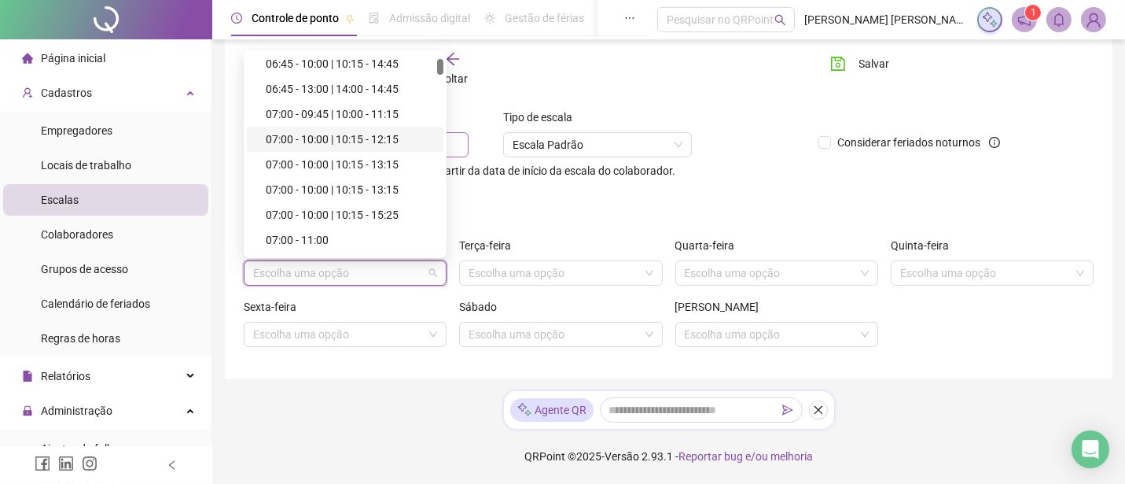
click at [356, 134] on div "07:00 - 10:00 | 10:15 - 12:15" at bounding box center [350, 139] width 168 height 17
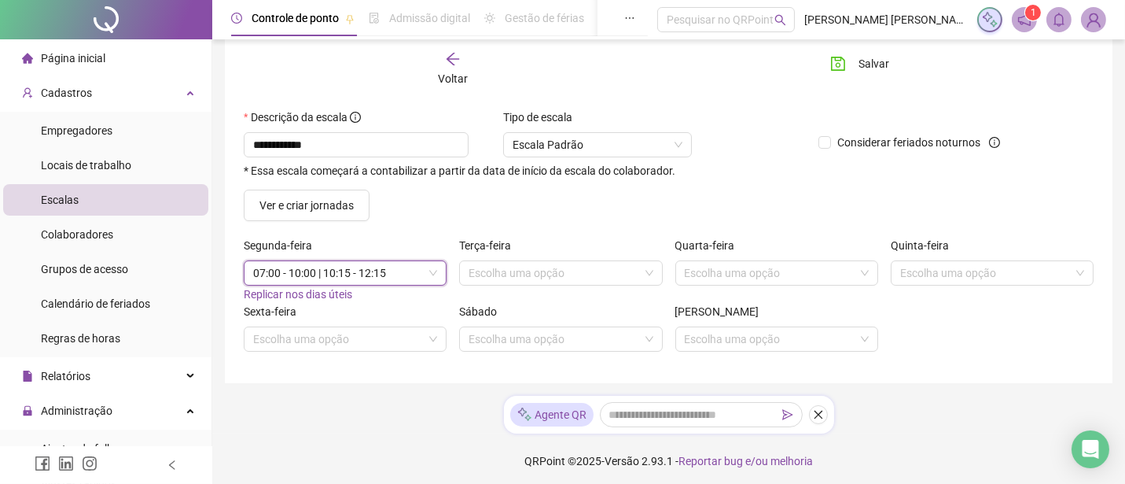
click at [289, 297] on span "Replicar nos dias úteis" at bounding box center [298, 294] width 109 height 13
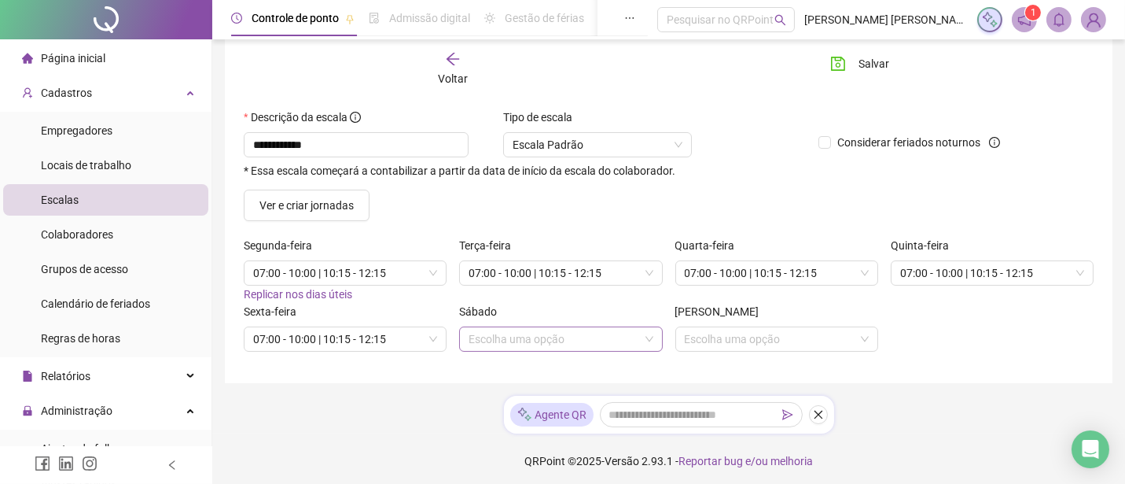
click at [514, 333] on input "search" at bounding box center [554, 339] width 170 height 24
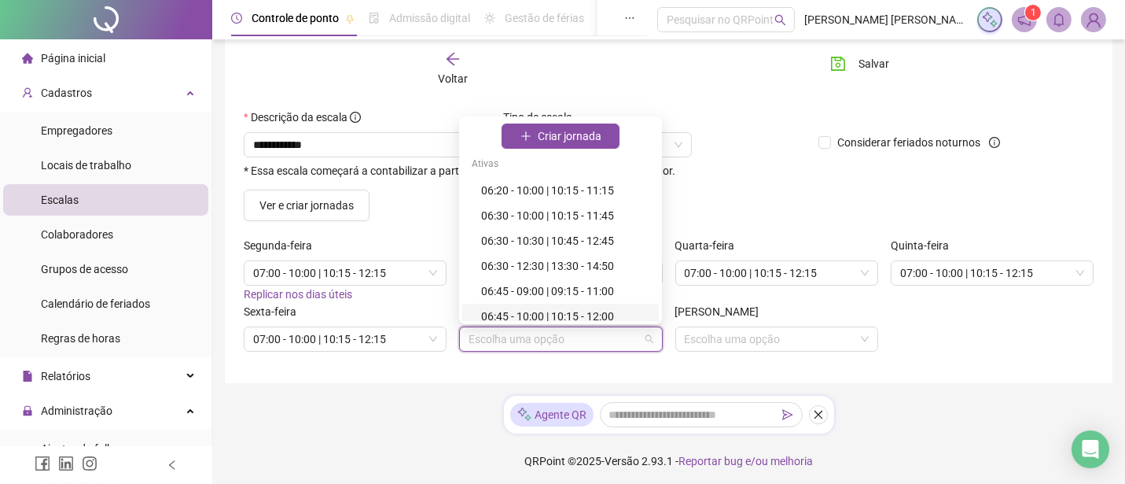
click at [533, 316] on div "06:45 - 10:00 | 10:15 - 12:00" at bounding box center [565, 316] width 168 height 17
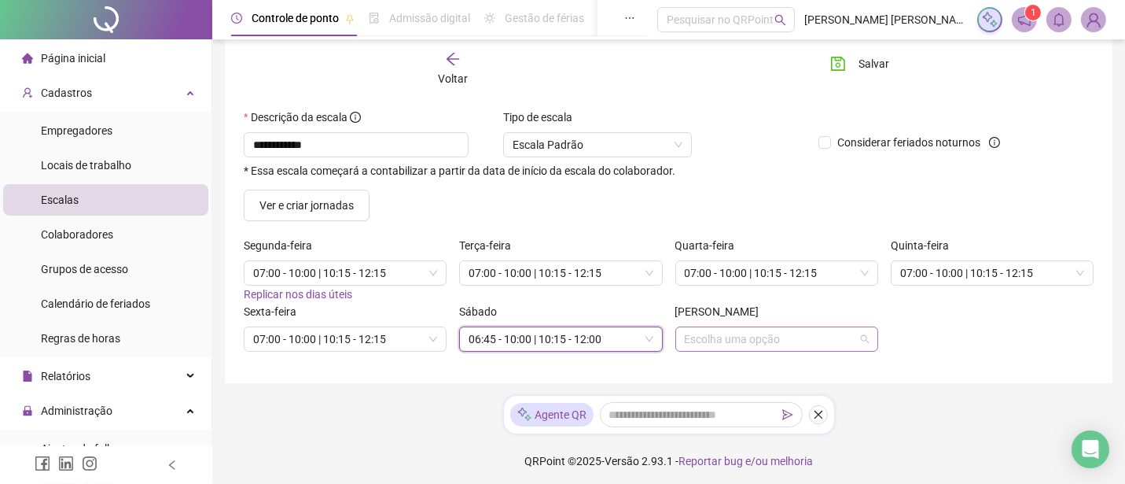
click at [713, 346] on input "search" at bounding box center [770, 339] width 170 height 24
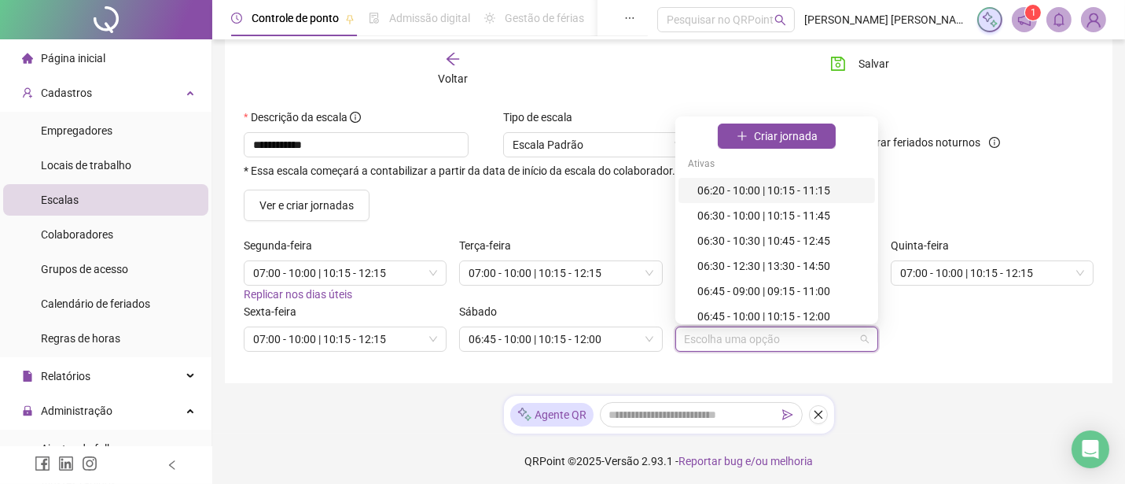
type input "*"
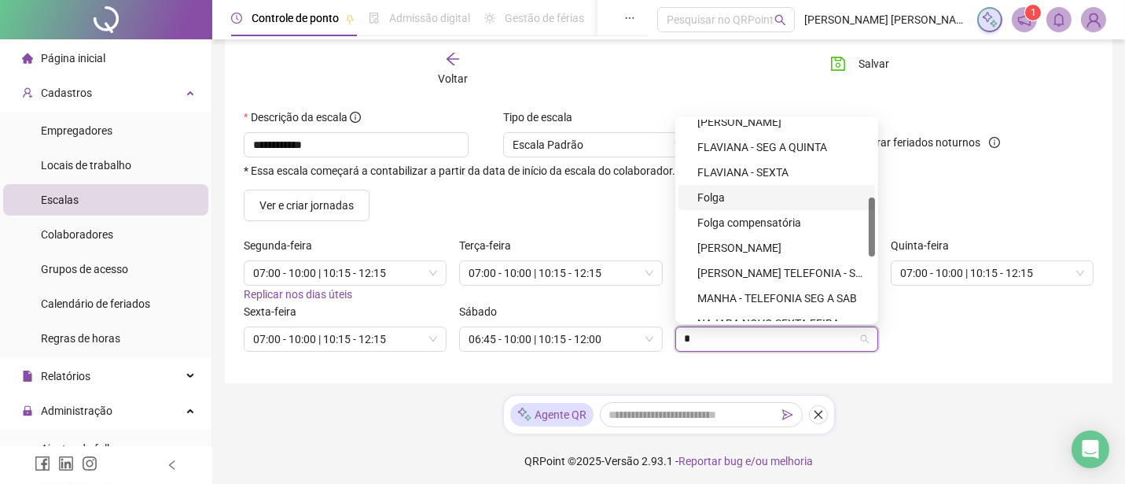
click at [726, 199] on div "Folga" at bounding box center [782, 197] width 168 height 17
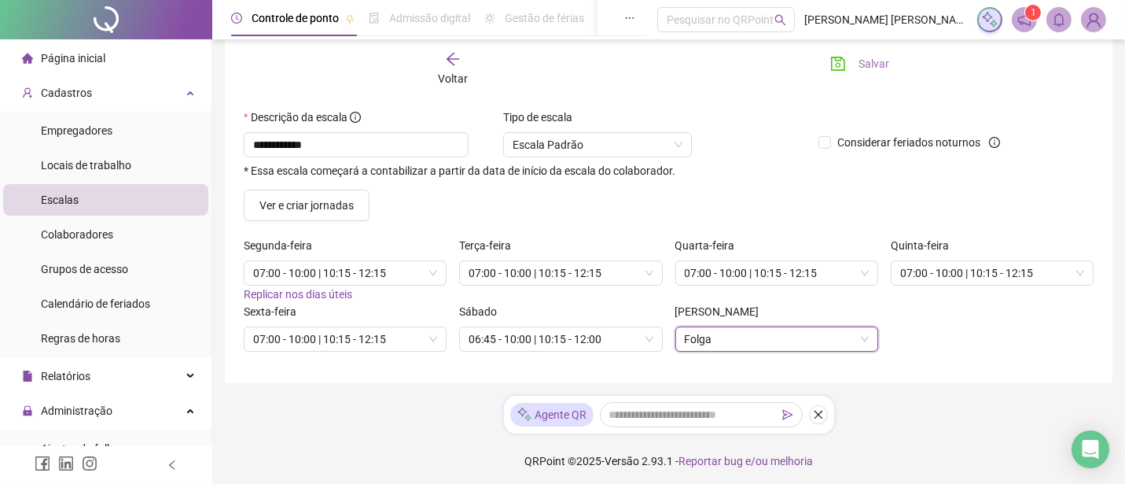
click at [870, 72] on span "Salvar" at bounding box center [874, 63] width 31 height 17
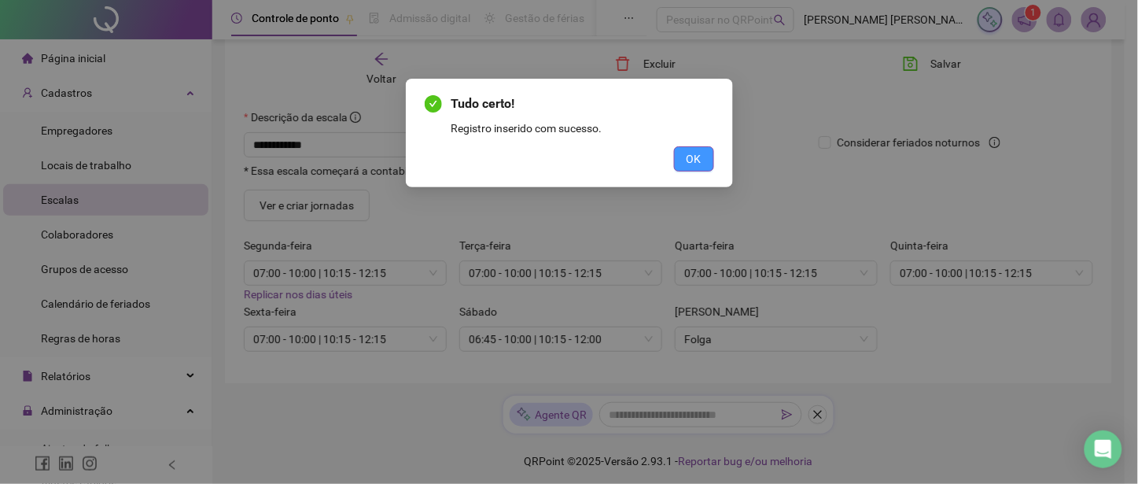
click at [700, 148] on button "OK" at bounding box center [694, 158] width 40 height 25
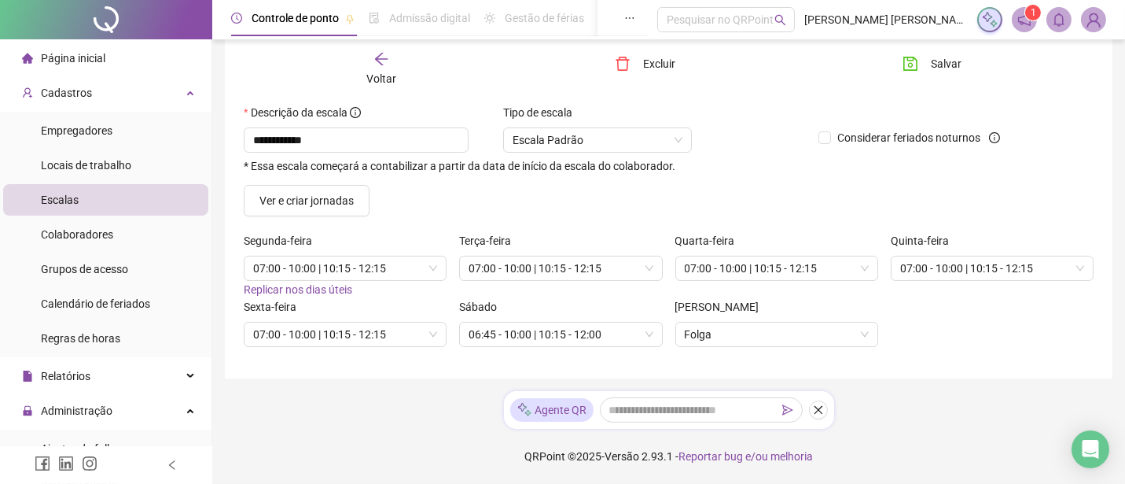
scroll to position [0, 0]
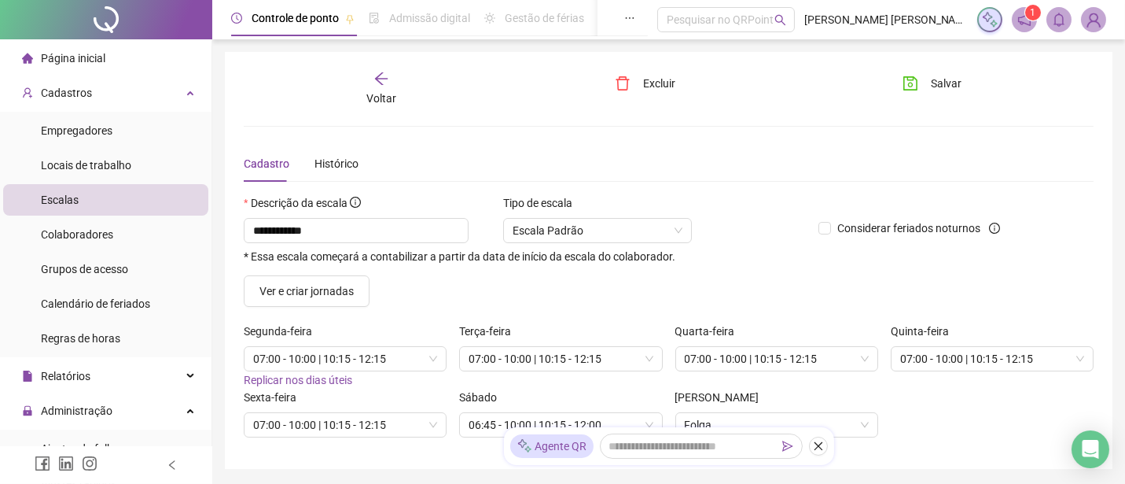
click at [945, 68] on div "**********" at bounding box center [669, 260] width 888 height 417
click at [76, 90] on span "Cadastros" at bounding box center [66, 93] width 51 height 13
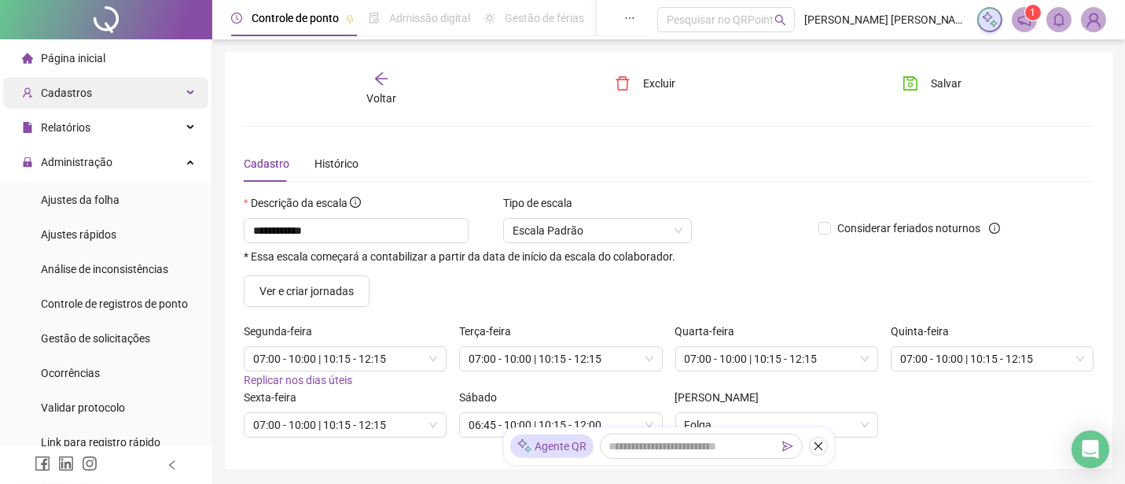
click at [76, 90] on span "Cadastros" at bounding box center [66, 93] width 51 height 13
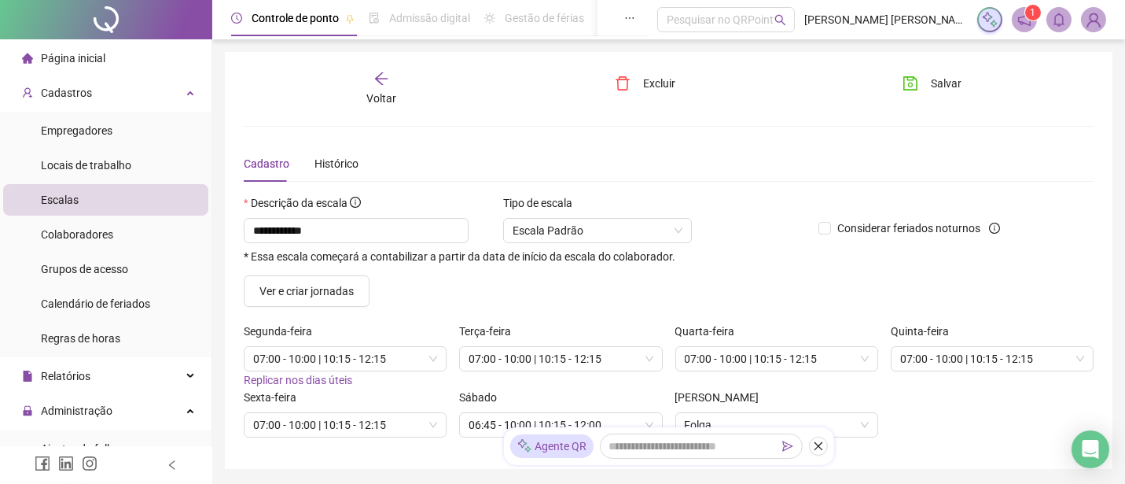
drag, startPoint x: 65, startPoint y: 238, endPoint x: 234, endPoint y: 218, distance: 170.2
click at [66, 238] on span "Colaboradores" at bounding box center [77, 234] width 72 height 13
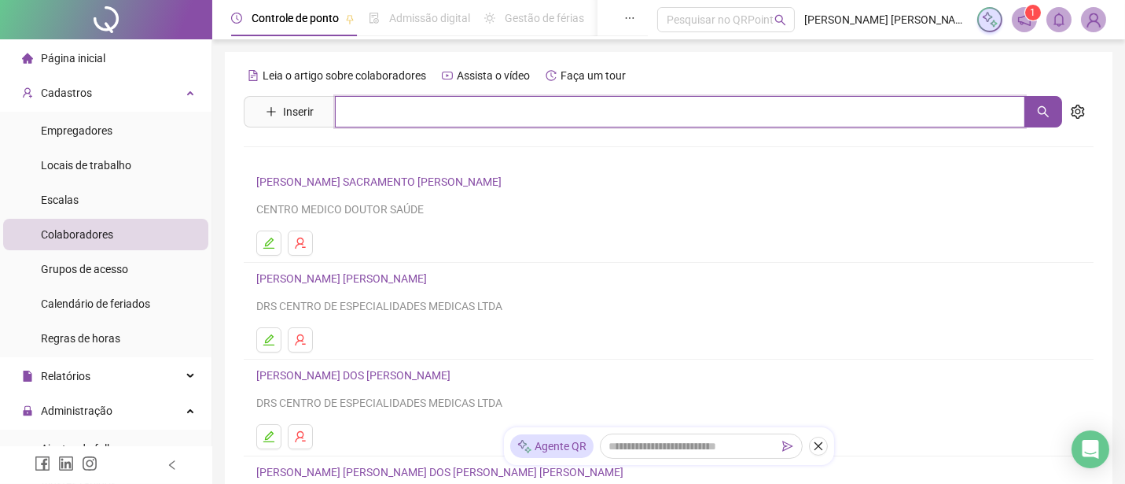
click at [352, 109] on input "text" at bounding box center [680, 111] width 691 height 31
type input "***"
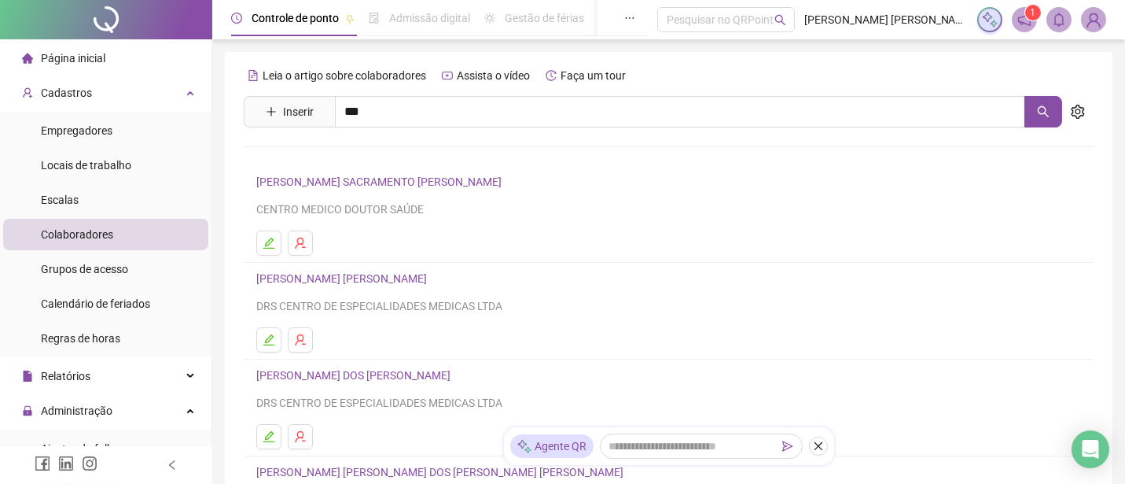
click at [398, 160] on link "KAUANE [PERSON_NAME] DOS [PERSON_NAME]" at bounding box center [392, 158] width 239 height 13
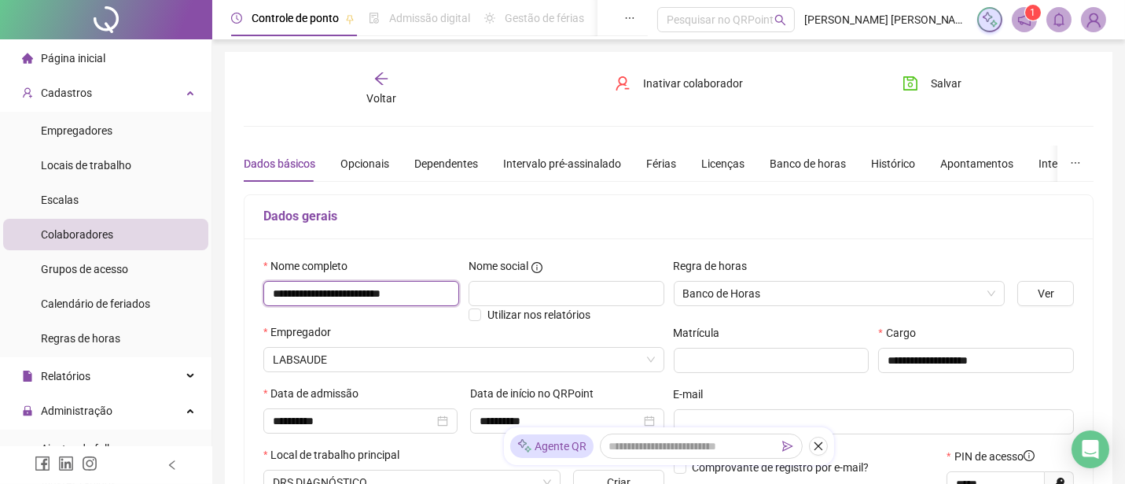
click at [312, 296] on input "**********" at bounding box center [361, 293] width 196 height 25
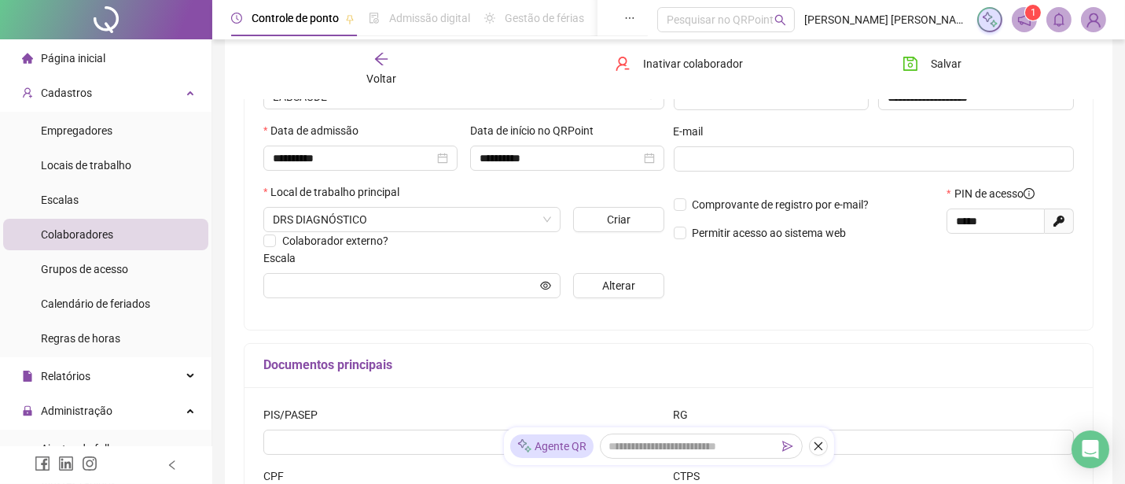
scroll to position [349, 0]
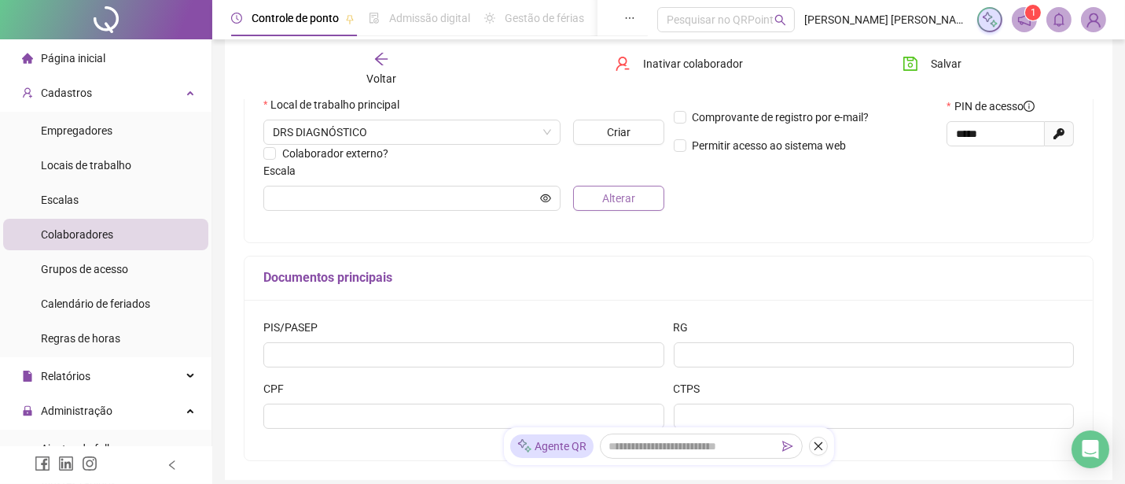
type input "**********"
click at [609, 201] on span "Alterar" at bounding box center [618, 198] width 33 height 17
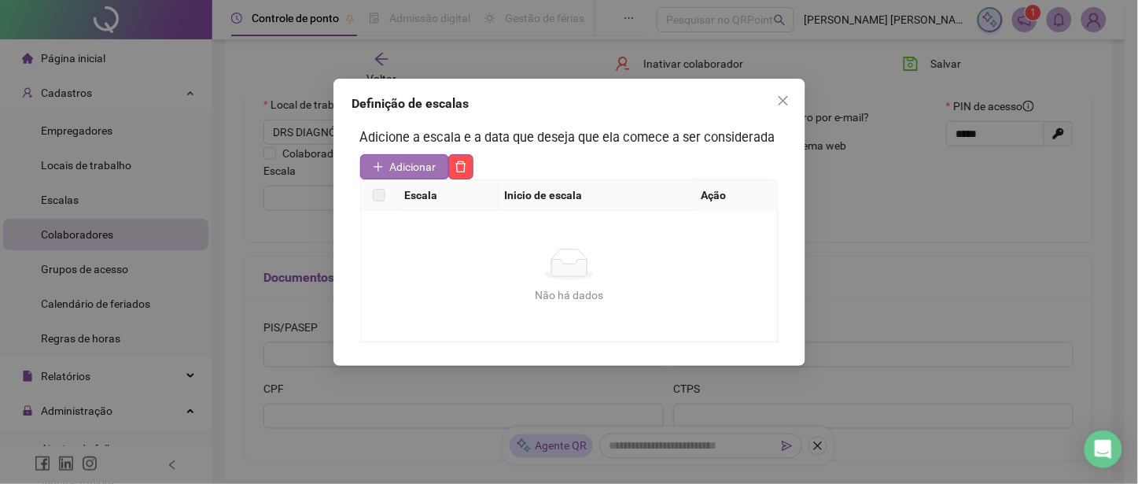
click at [391, 163] on span "Adicionar" at bounding box center [413, 166] width 46 height 17
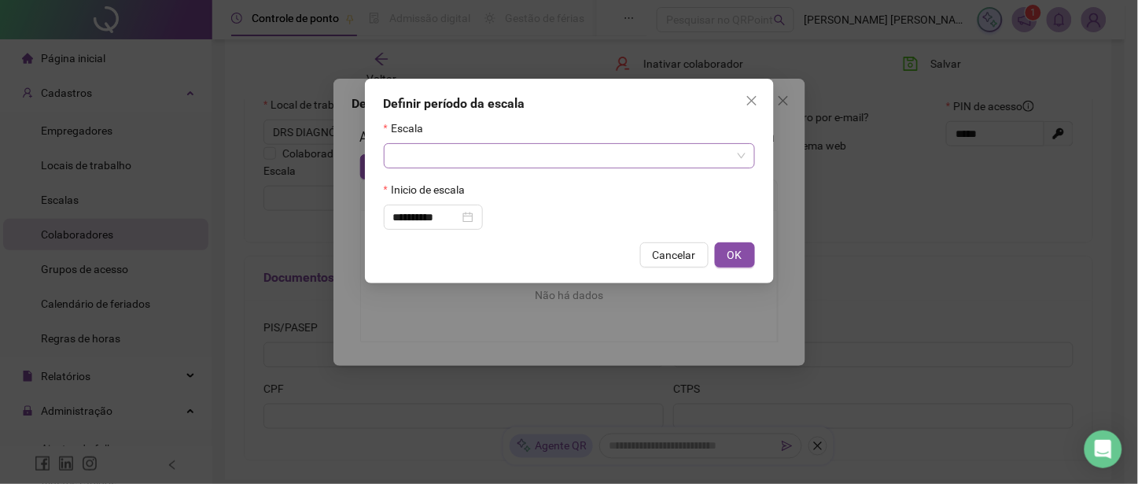
click at [443, 166] on input "search" at bounding box center [562, 156] width 338 height 24
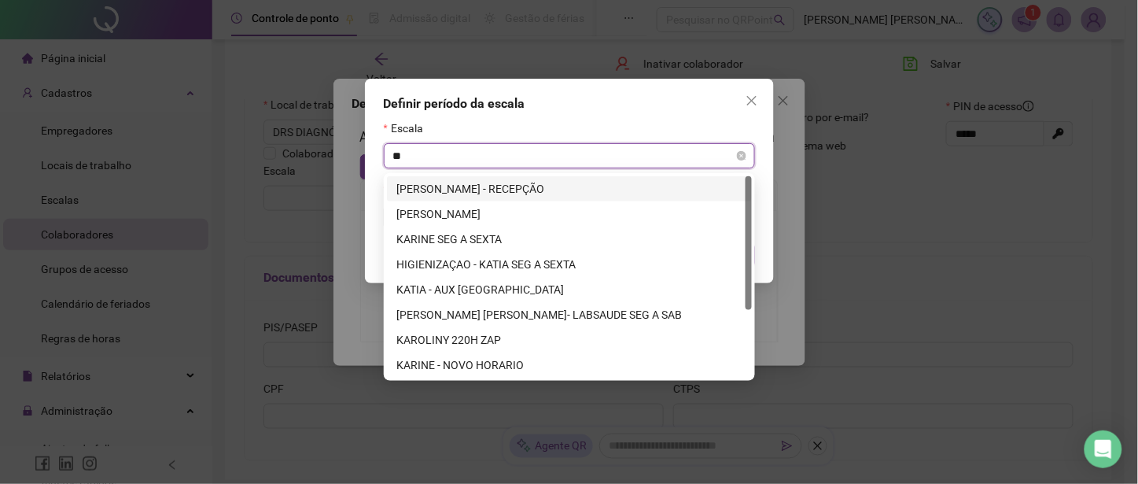
type input "***"
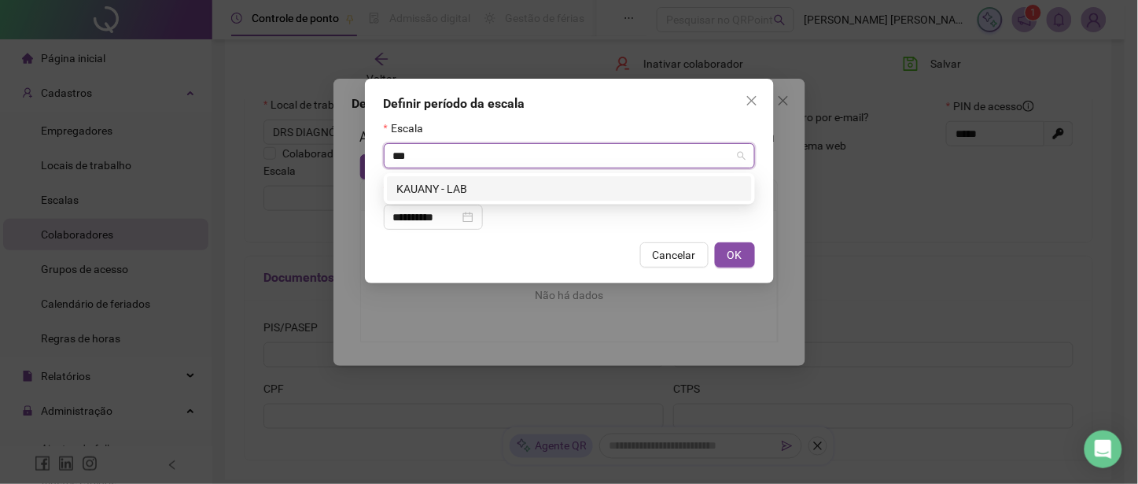
click at [459, 183] on div "KAUANY - LAB" at bounding box center [569, 188] width 346 height 17
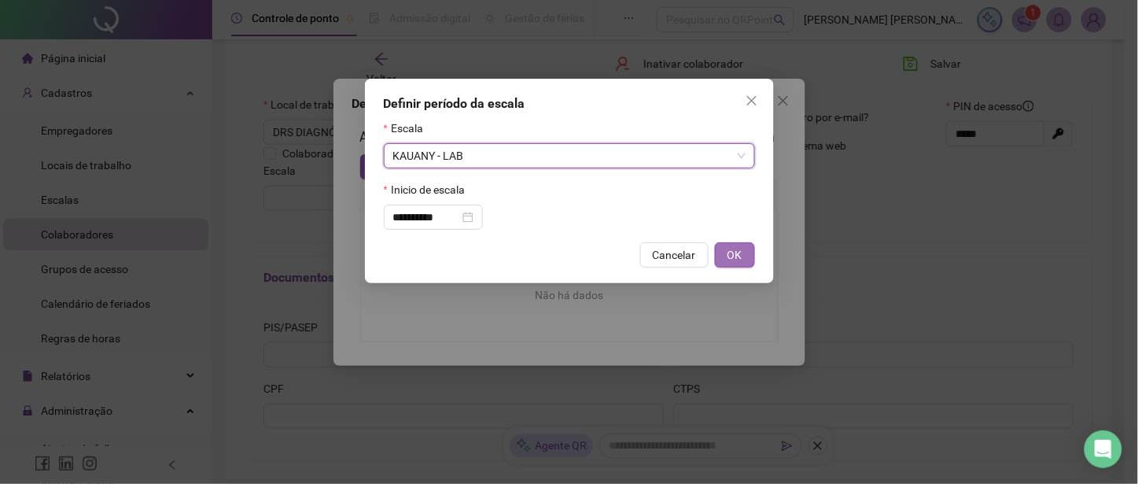
click at [729, 256] on span "OK" at bounding box center [734, 254] width 15 height 17
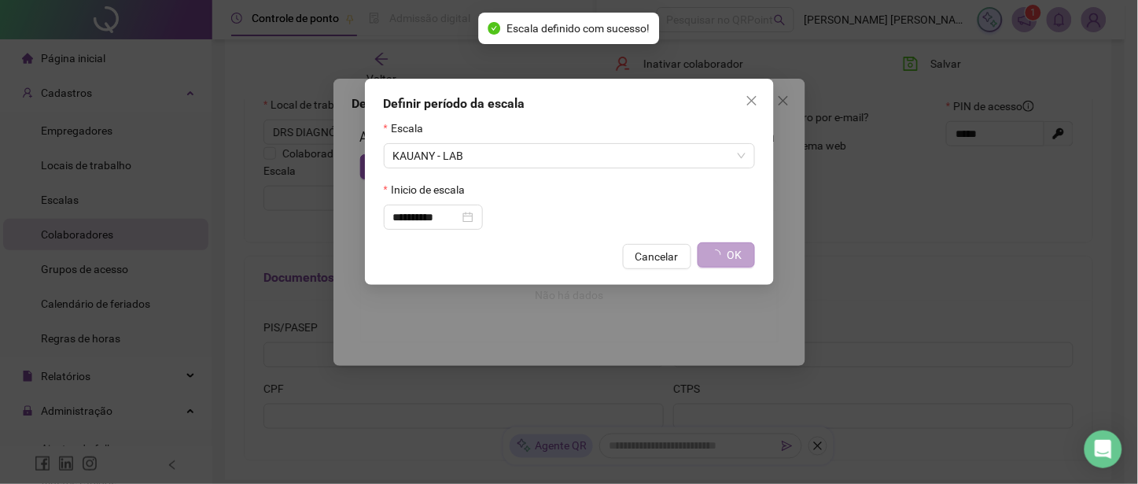
type input "**********"
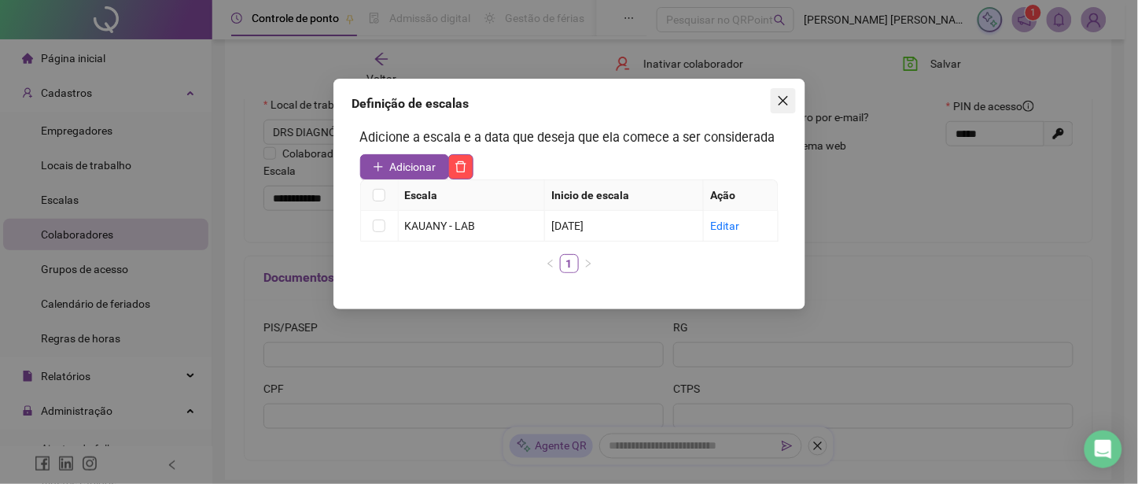
click at [777, 98] on icon "close" at bounding box center [783, 100] width 13 height 13
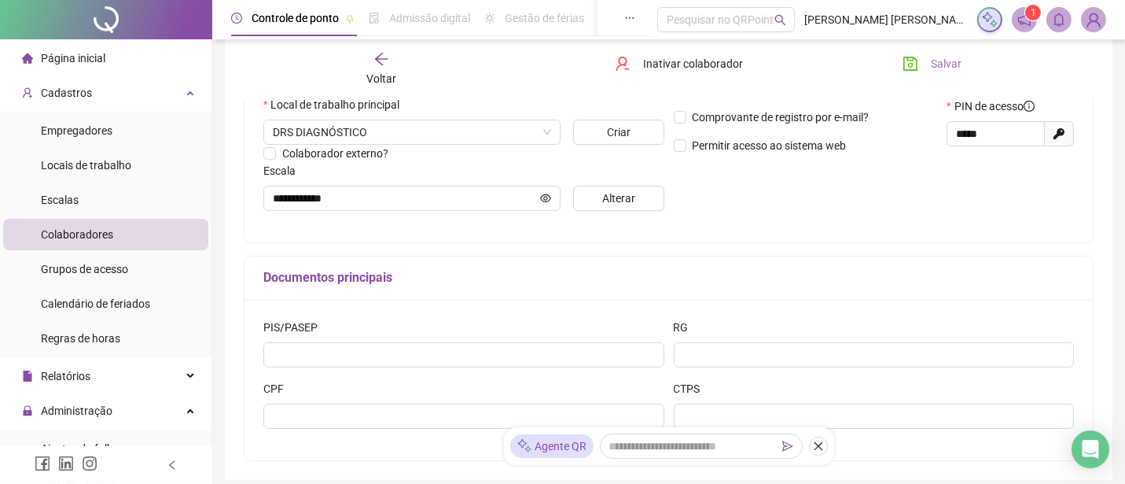
click at [938, 59] on span "Salvar" at bounding box center [946, 63] width 31 height 17
